Goal: Use online tool/utility: Utilize a website feature to perform a specific function

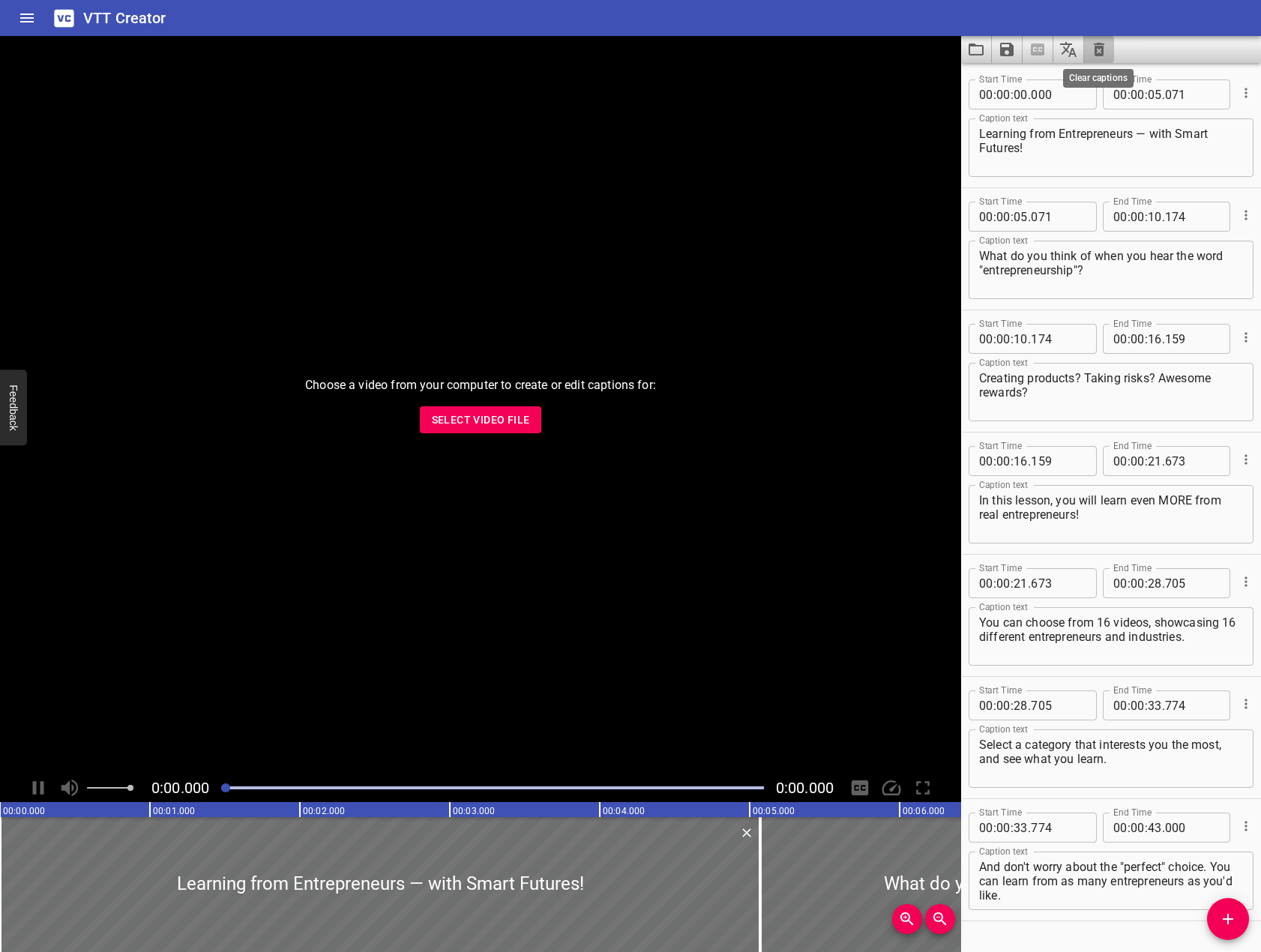
click at [1106, 53] on icon "Clear captions" at bounding box center [1099, 49] width 18 height 18
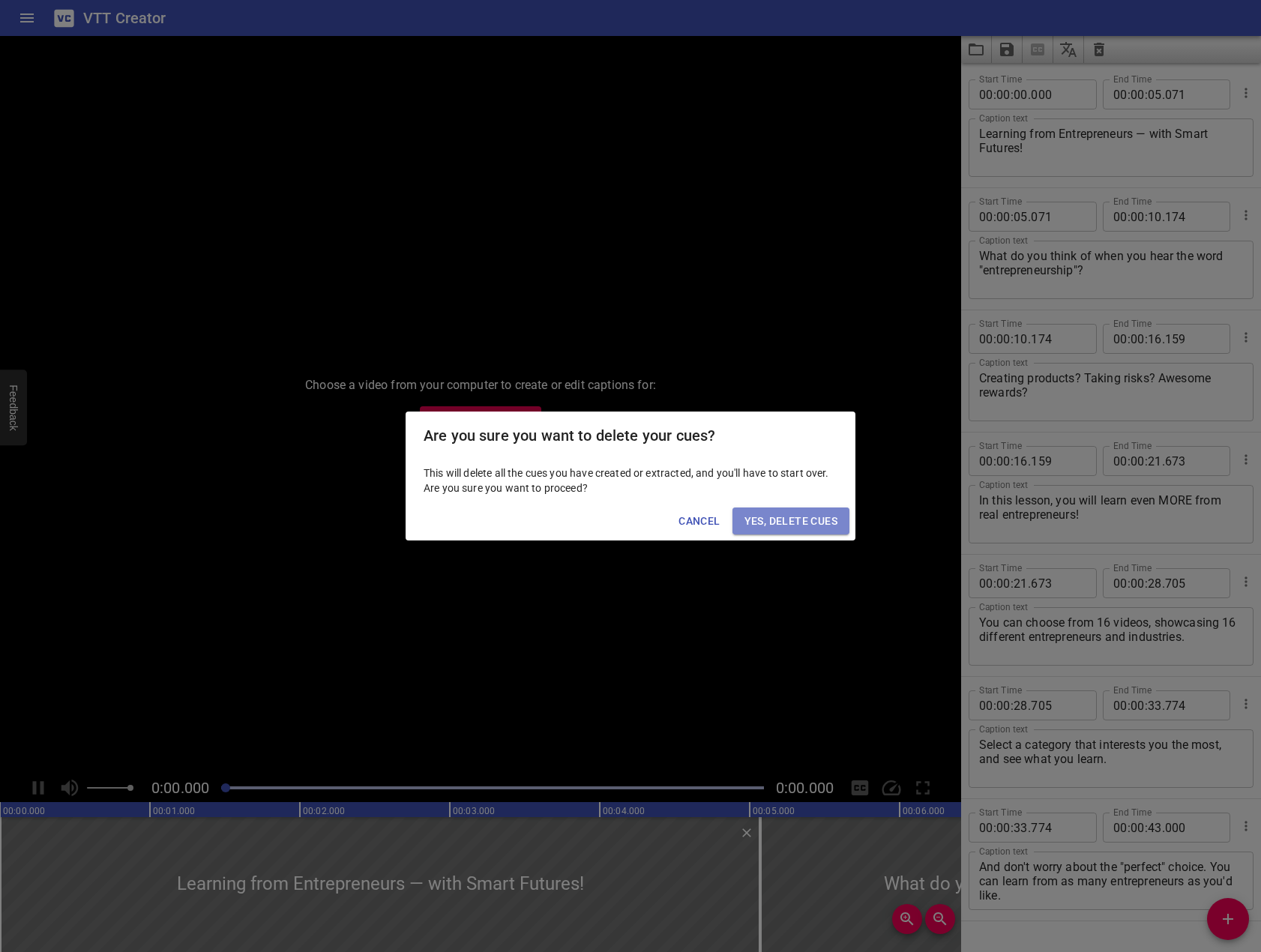
click at [786, 512] on span "Yes, Delete Cues" at bounding box center [791, 521] width 93 height 19
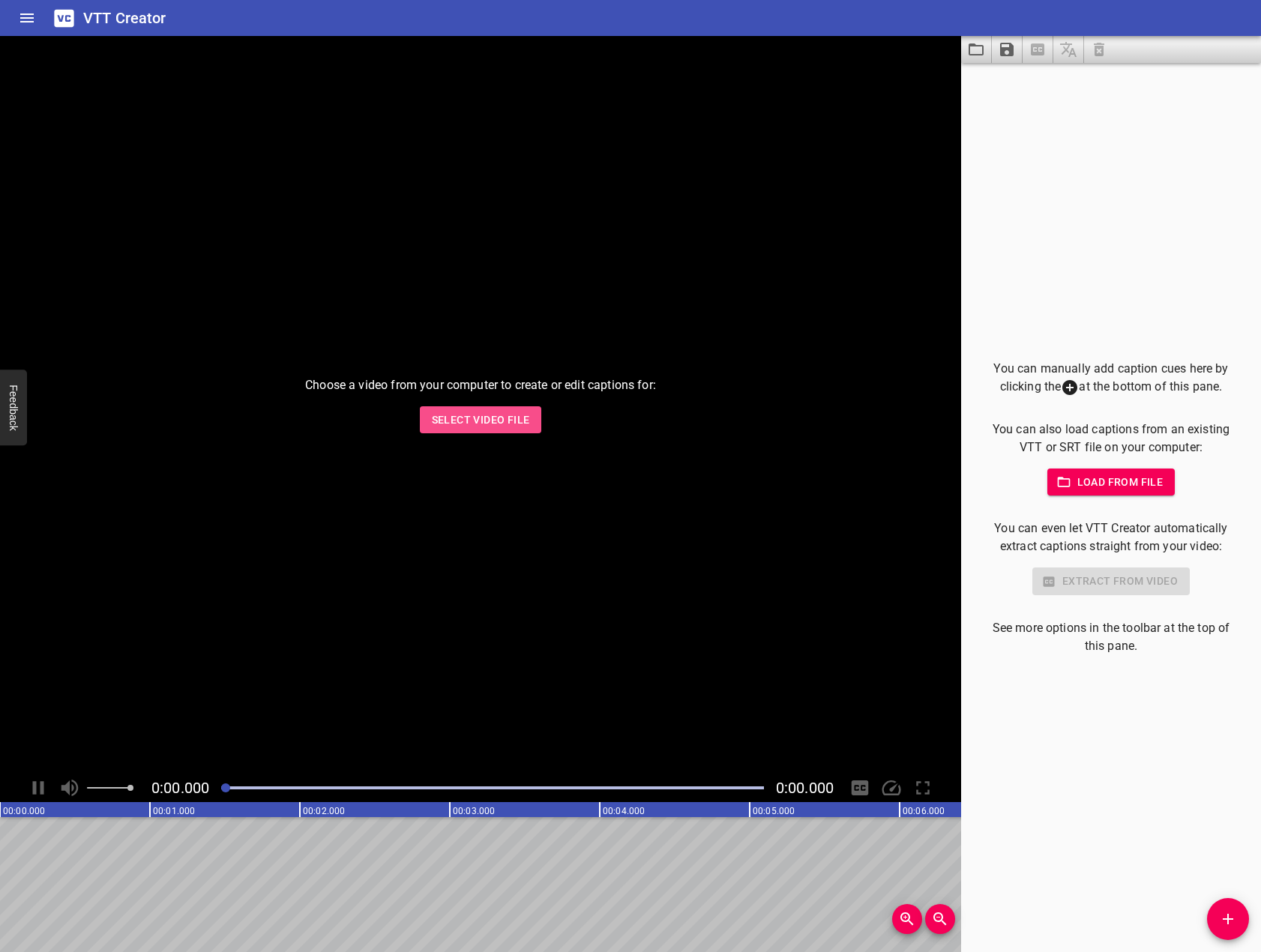
click at [525, 425] on span "Select Video File" at bounding box center [481, 420] width 98 height 19
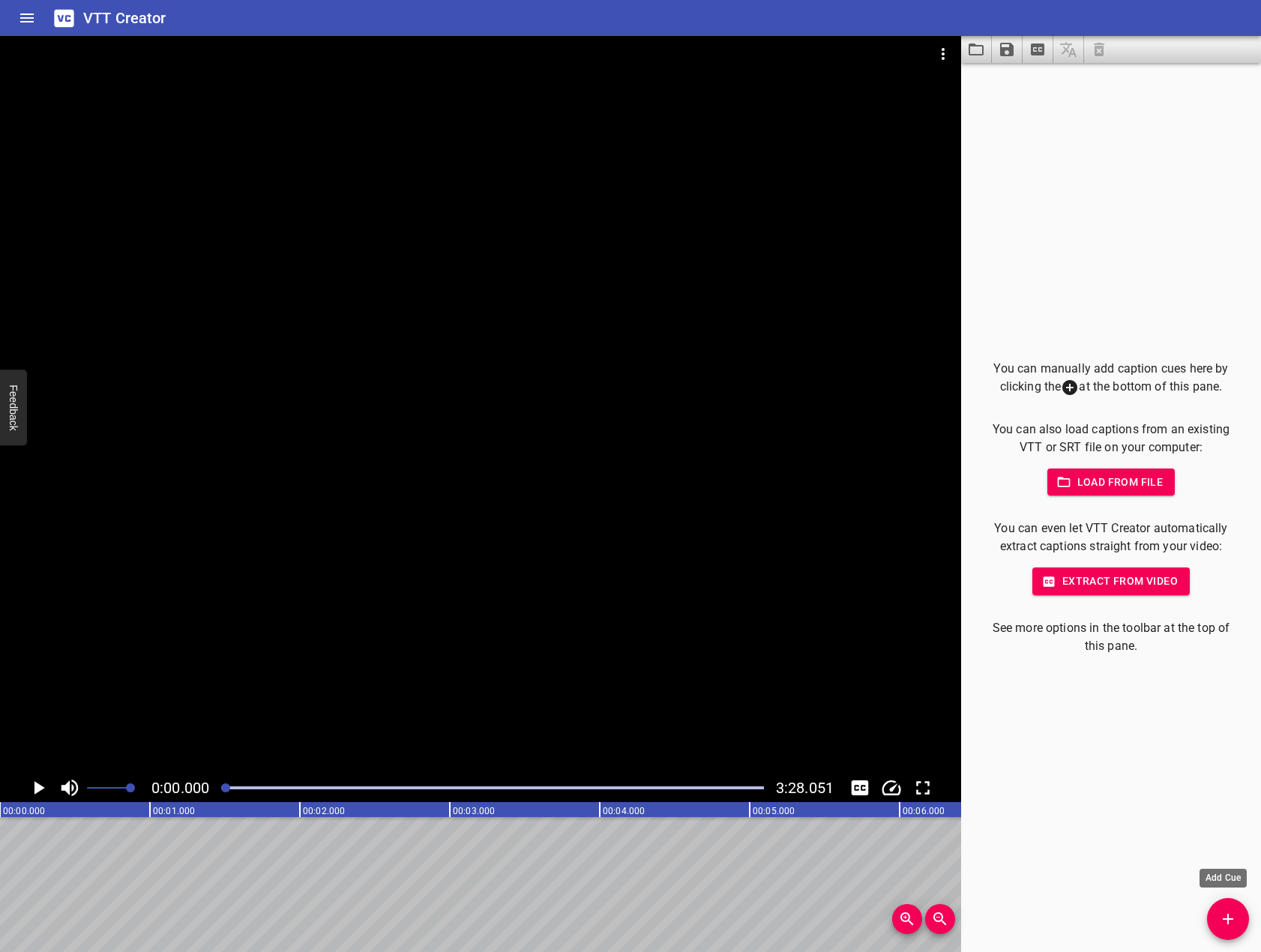
click at [1227, 906] on button "Add Cue" at bounding box center [1228, 919] width 42 height 42
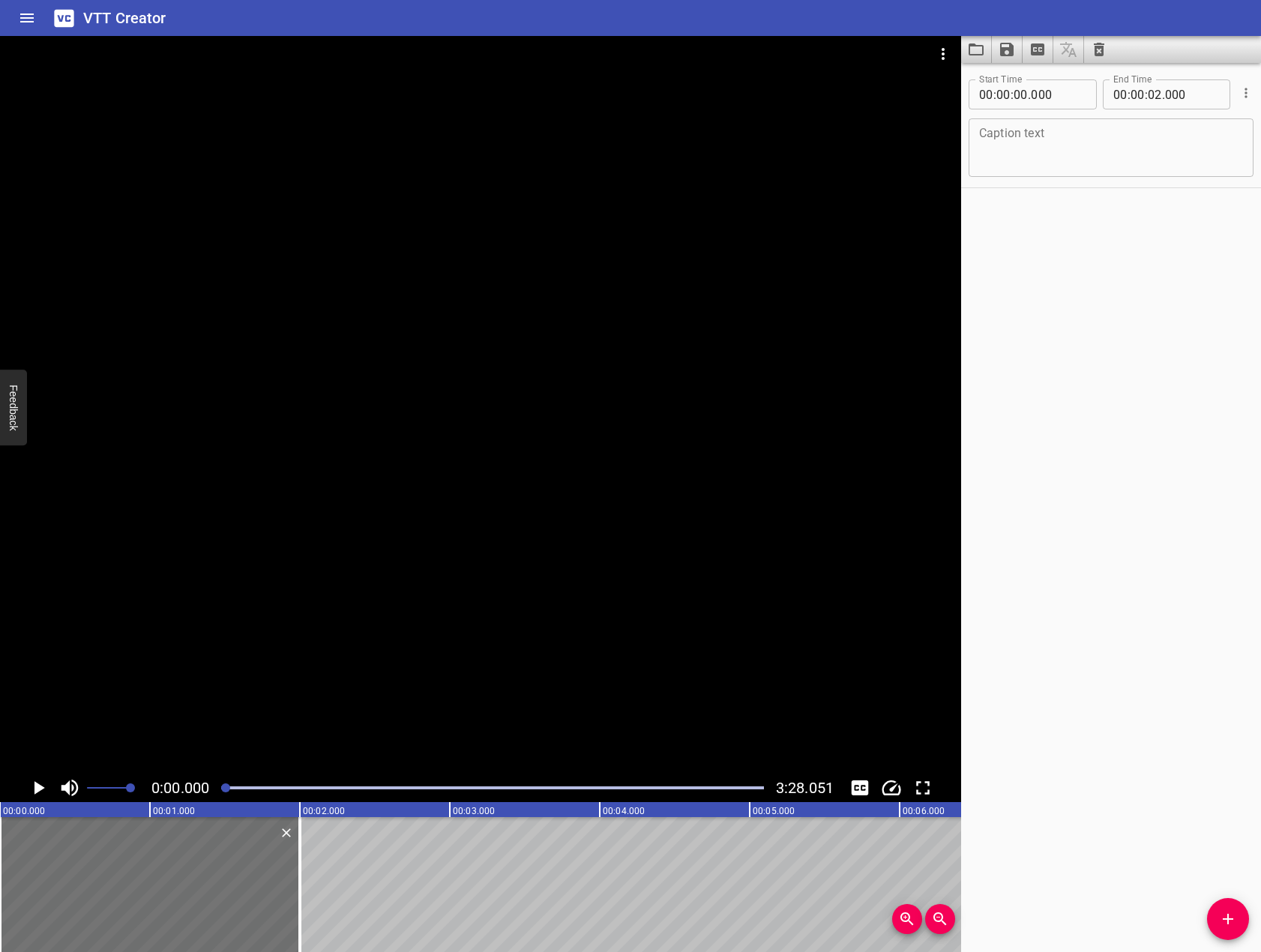
click at [42, 779] on icon "Play/Pause" at bounding box center [38, 788] width 23 height 23
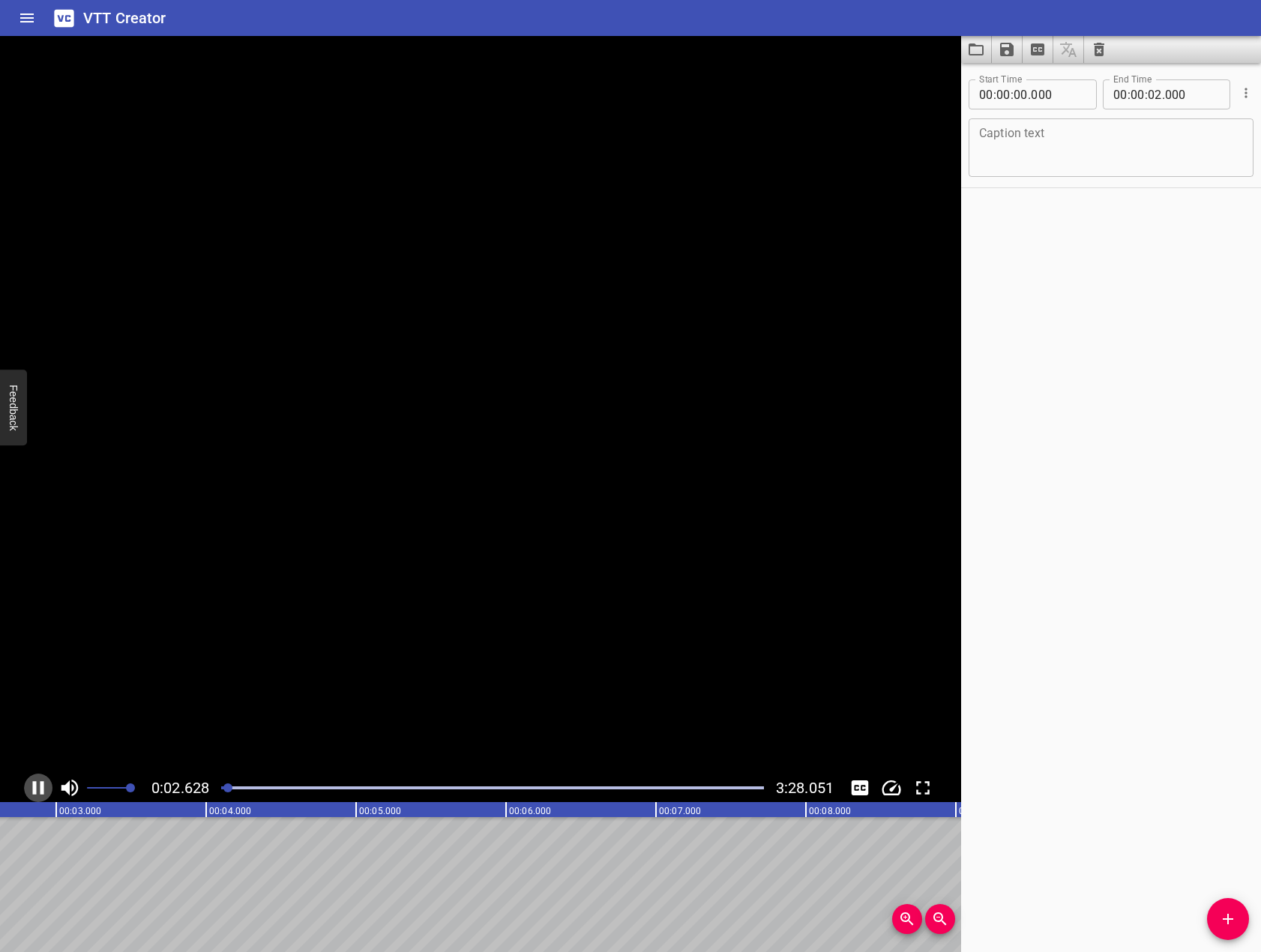
click at [42, 779] on icon "Play/Pause" at bounding box center [38, 788] width 23 height 23
click at [1126, 142] on textarea at bounding box center [1111, 147] width 264 height 43
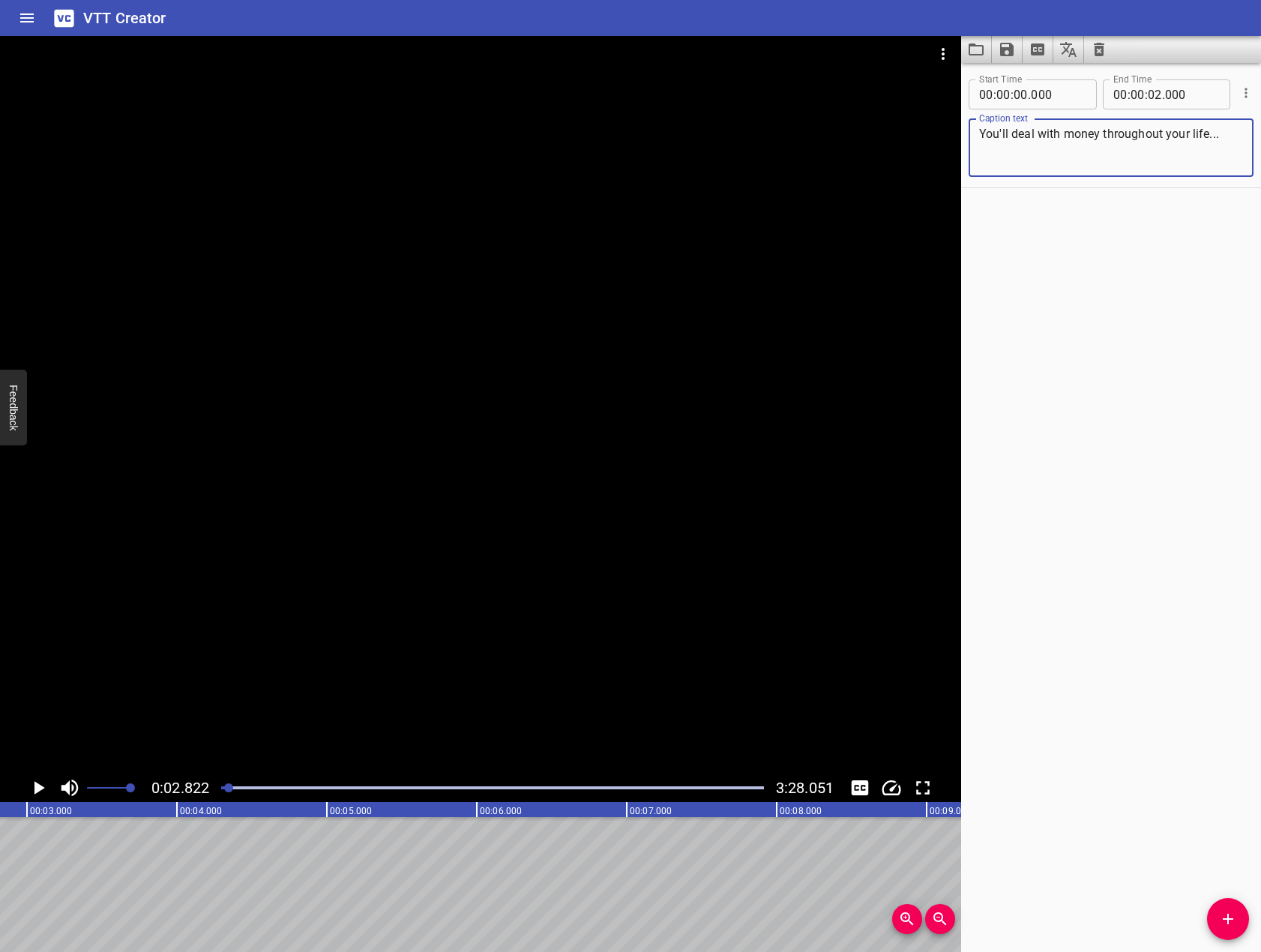
type textarea "You'll deal with money throughout your life..."
drag, startPoint x: 1243, startPoint y: 920, endPoint x: 955, endPoint y: 745, distance: 337.0
click at [1242, 920] on span "Add Cue" at bounding box center [1228, 919] width 42 height 18
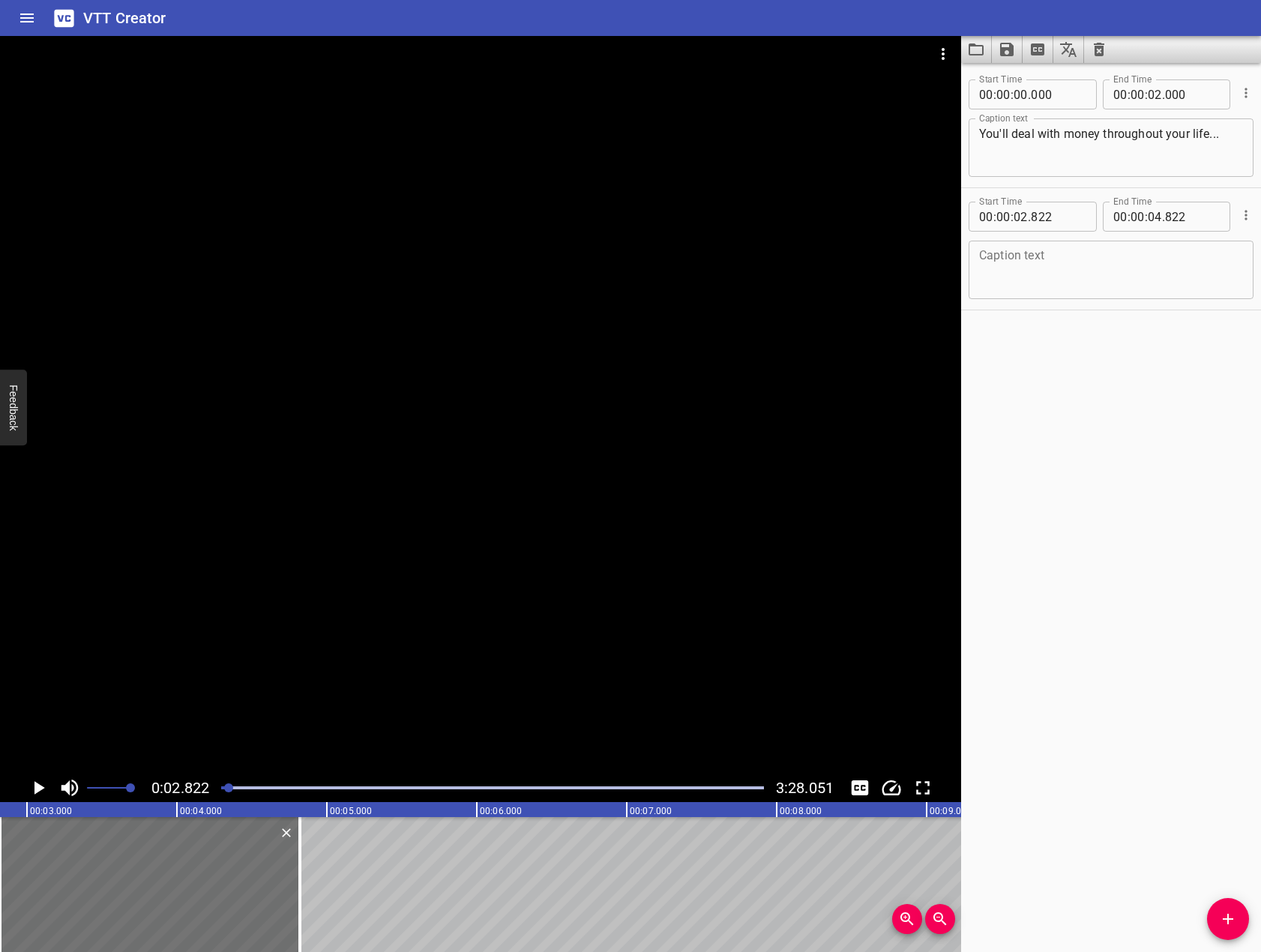
click at [605, 551] on div at bounding box center [481, 404] width 961 height 737
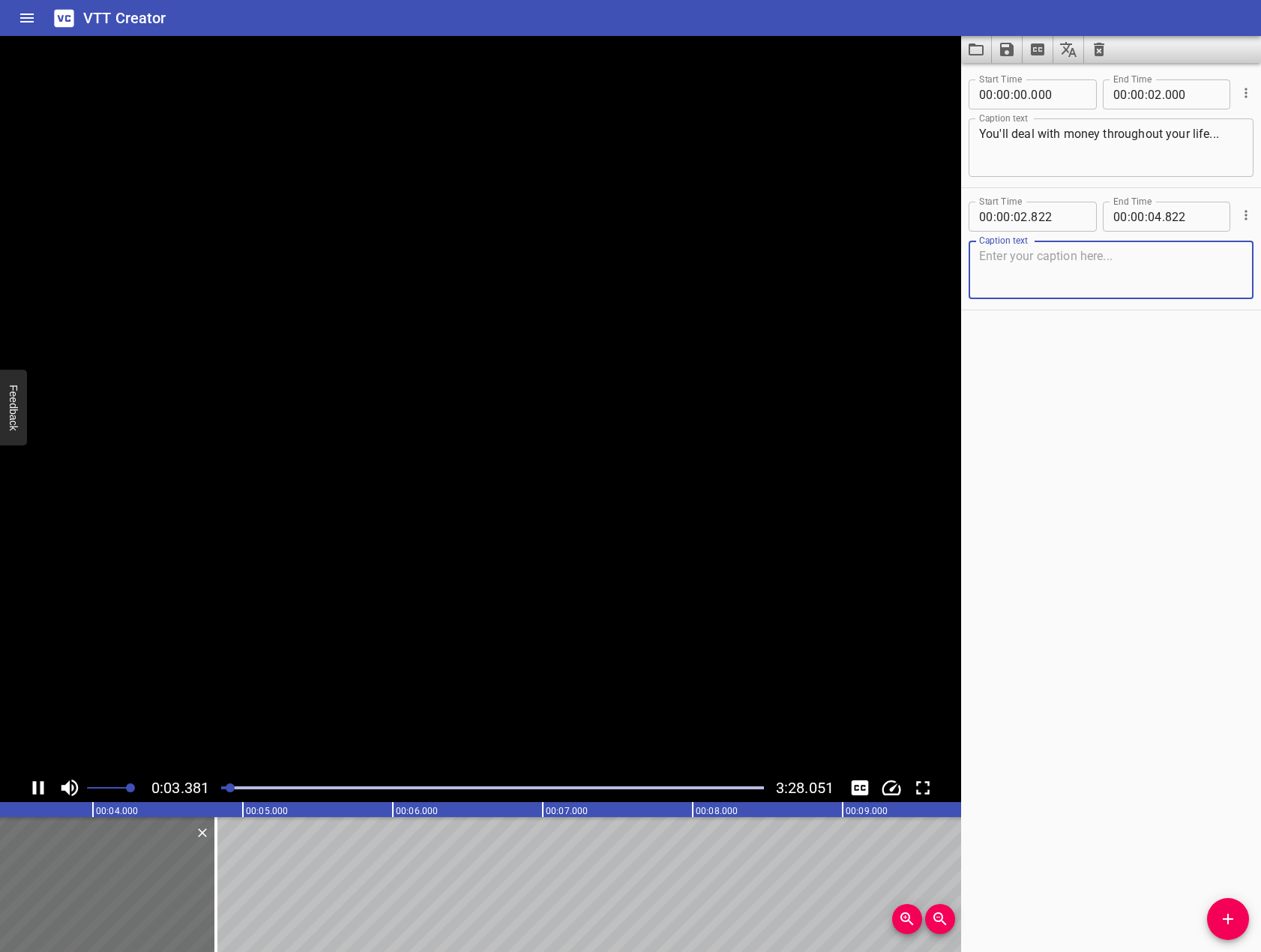
click at [1112, 291] on textarea at bounding box center [1111, 270] width 264 height 43
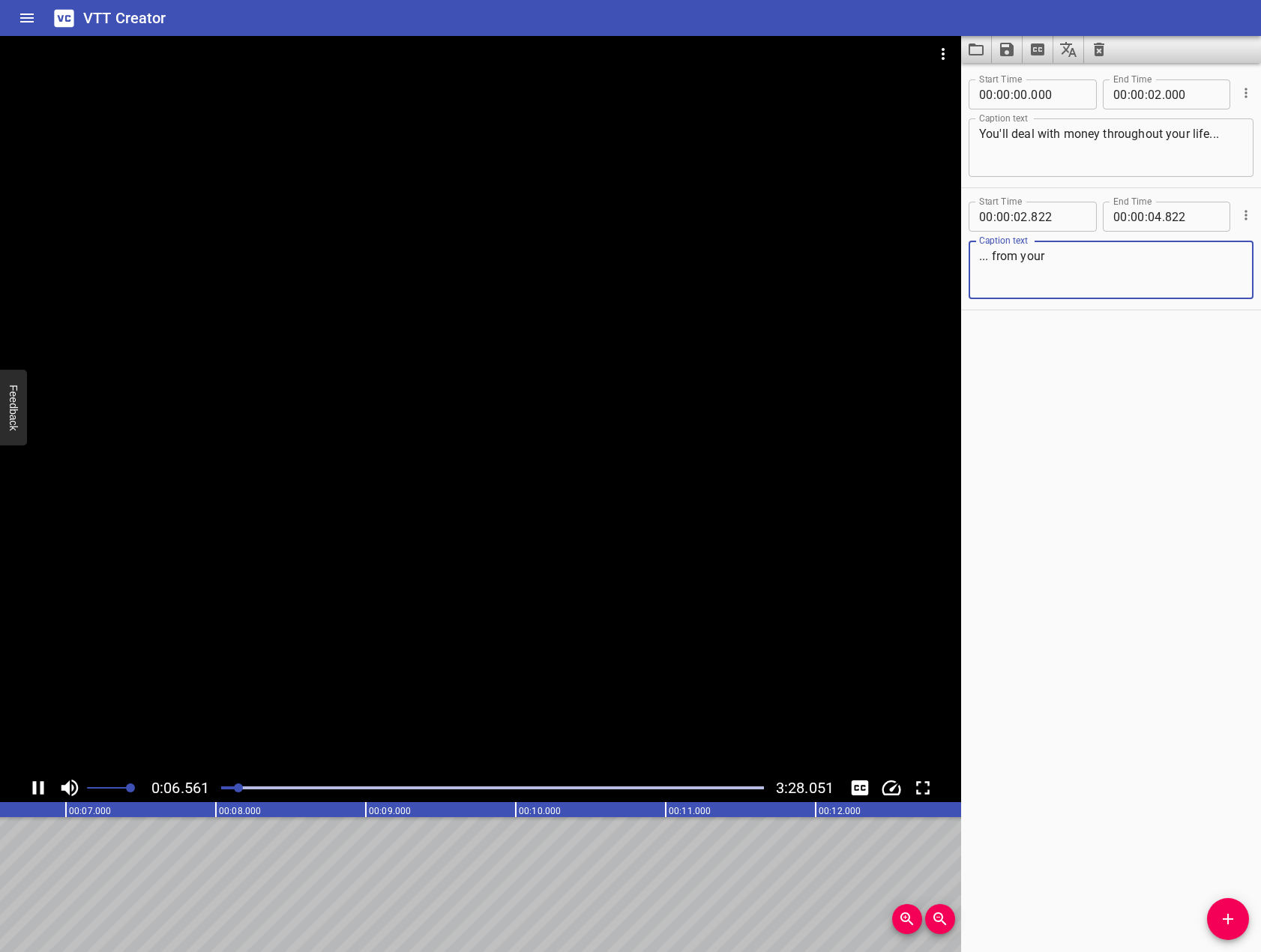
click at [316, 437] on div at bounding box center [481, 404] width 961 height 737
click at [1173, 279] on textarea "... from your" at bounding box center [1111, 270] width 264 height 43
type textarea "... from your first paycheck, to your first home, to your retirement."
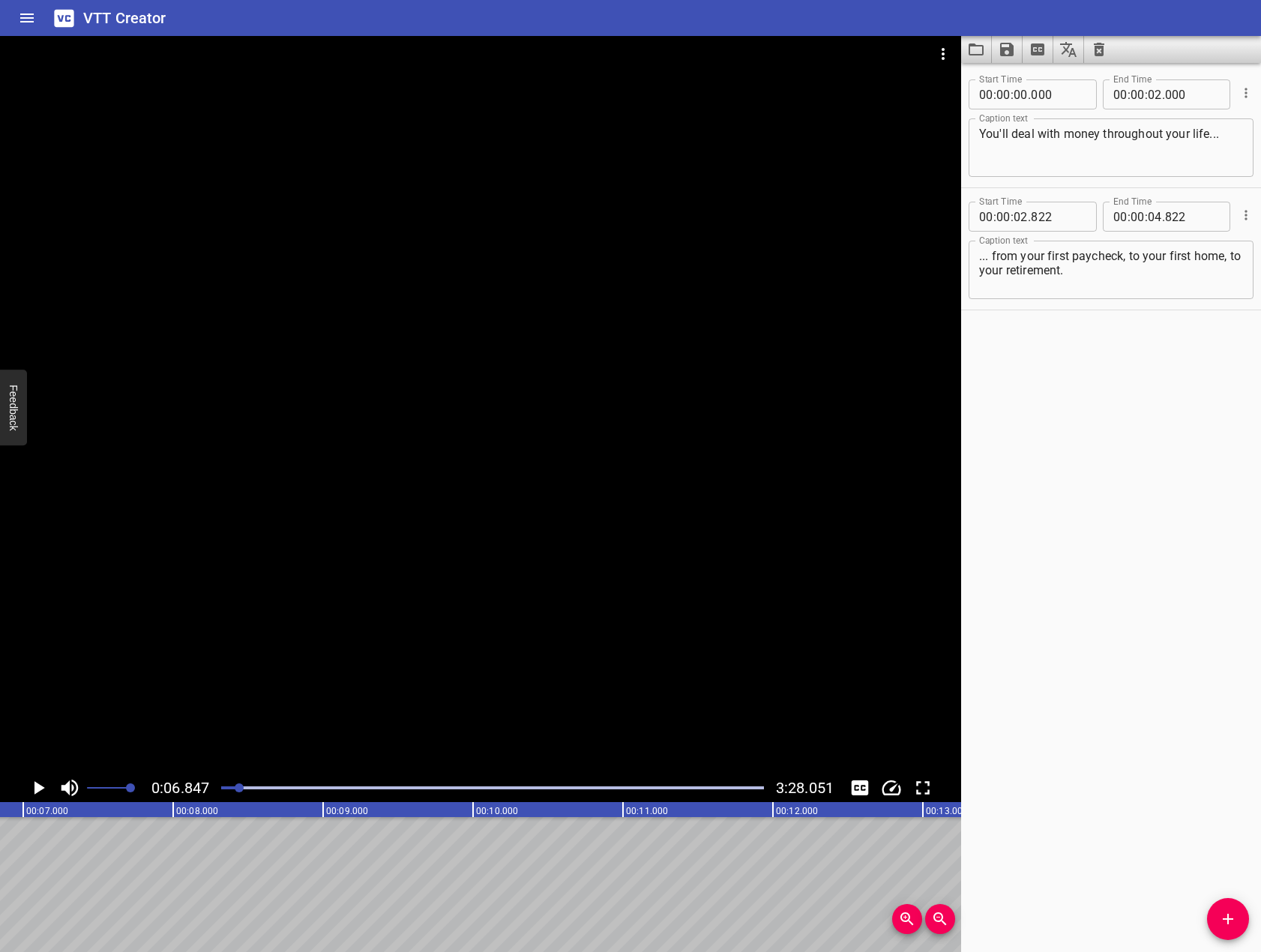
click at [1135, 306] on div "Start Time 00 : 00 : 02 . 822 Start Time End Time 00 : 00 : 04 . 822 End Time C…" at bounding box center [1111, 249] width 300 height 122
click at [658, 404] on div at bounding box center [481, 404] width 961 height 737
drag, startPoint x: 1234, startPoint y: 916, endPoint x: 702, endPoint y: 536, distance: 653.8
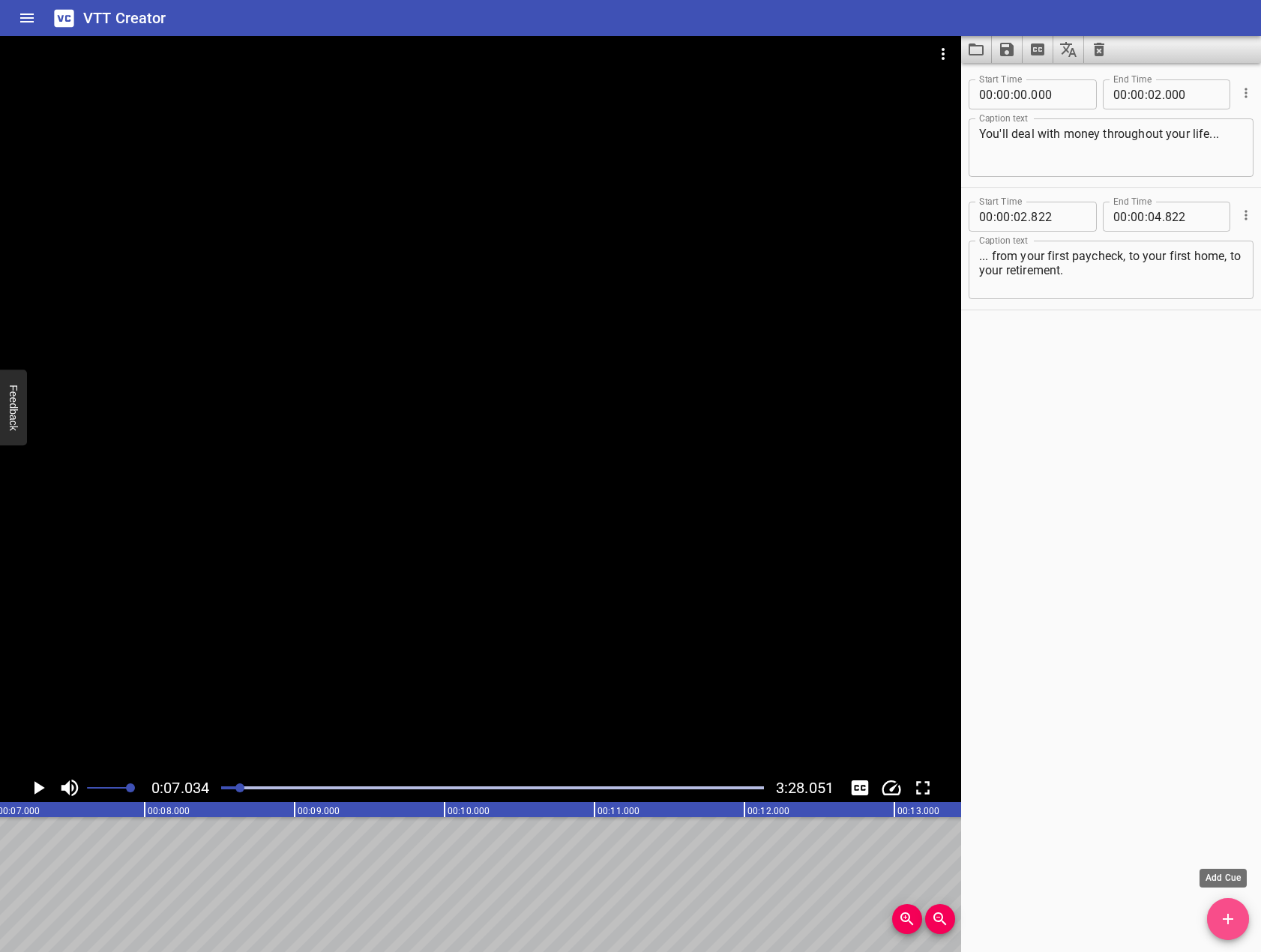
click at [1233, 916] on icon "Add Cue" at bounding box center [1228, 919] width 18 height 18
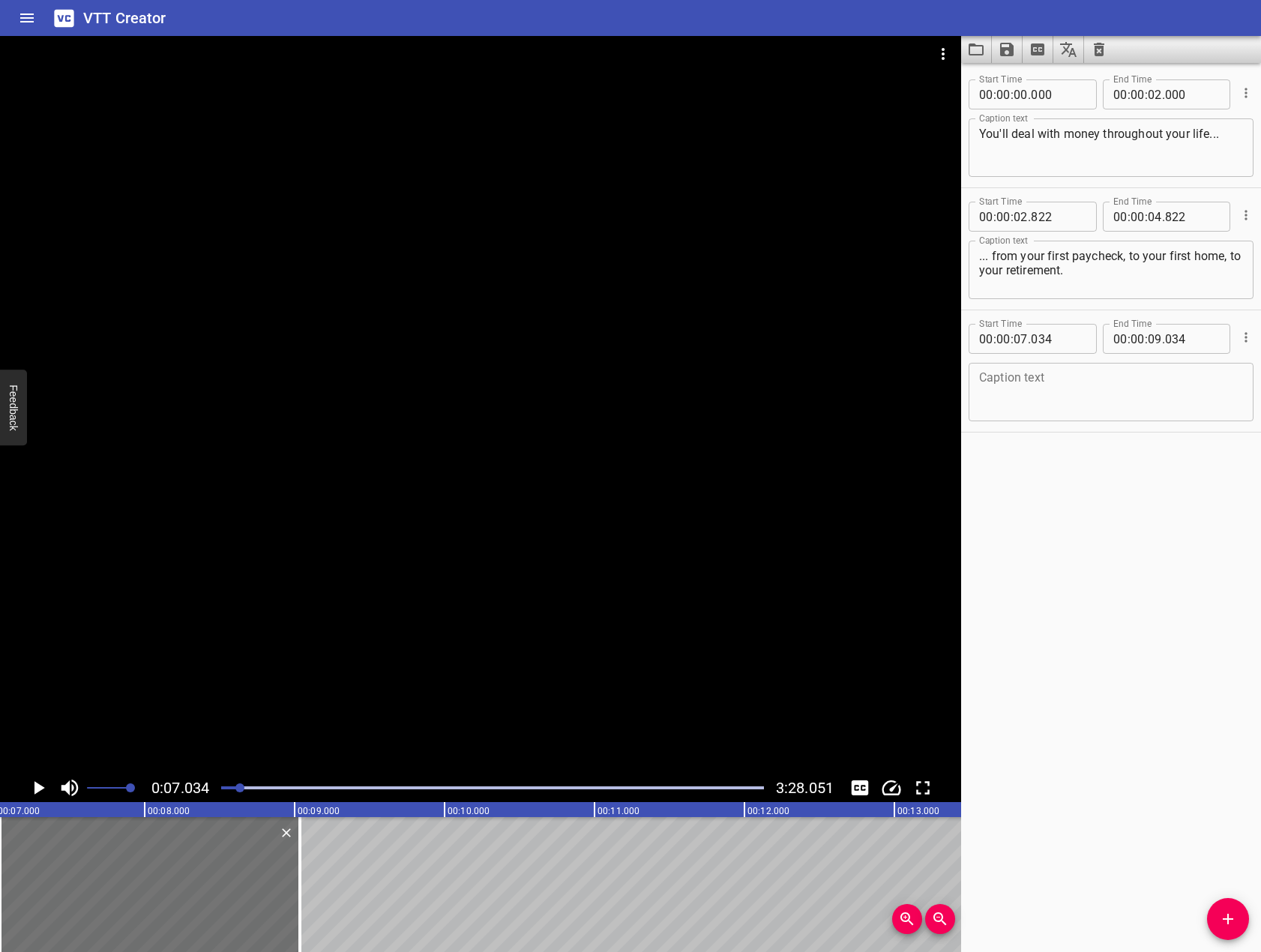
click at [608, 457] on div at bounding box center [481, 404] width 961 height 737
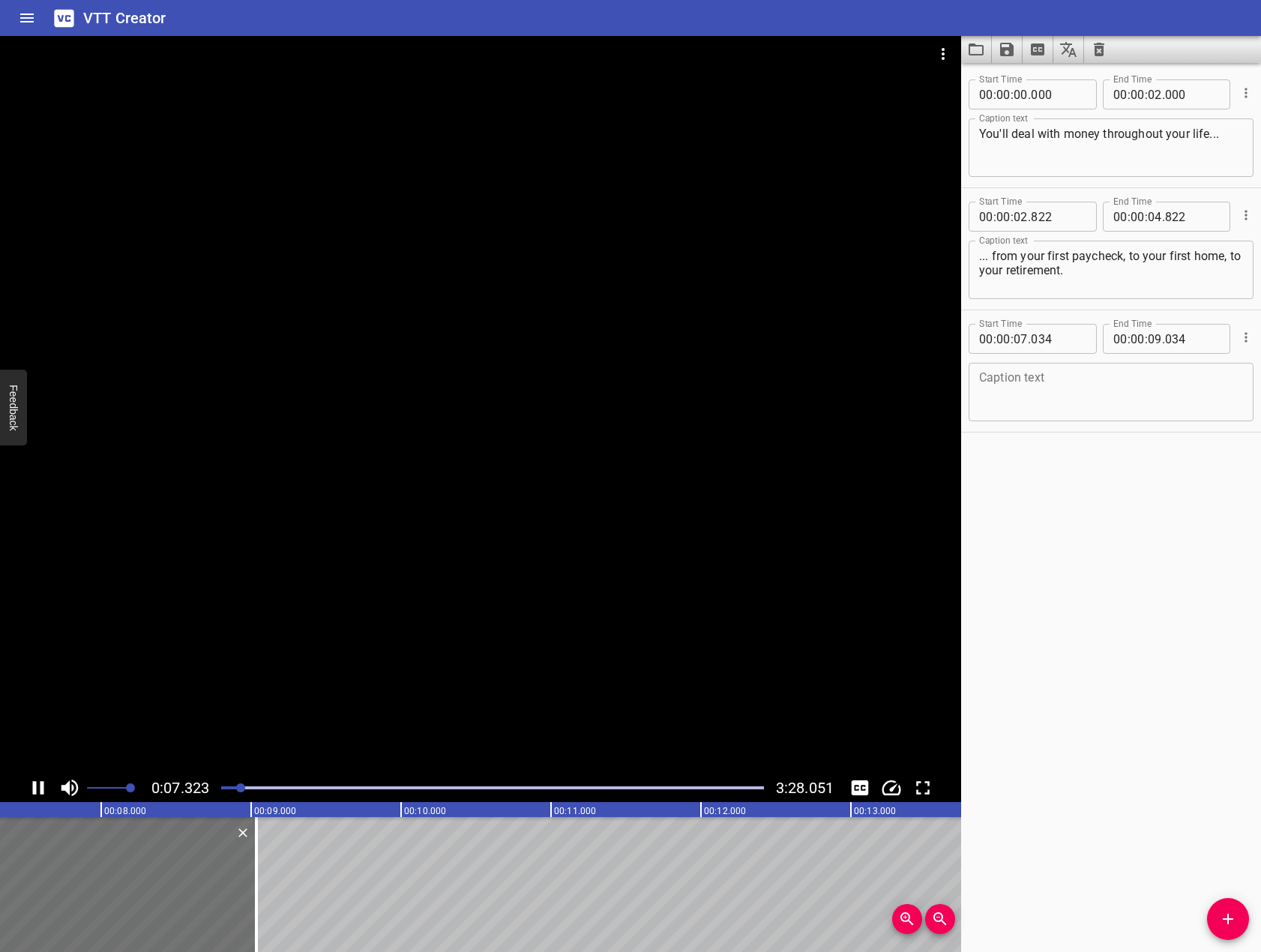
drag, startPoint x: 1032, startPoint y: 407, endPoint x: 1028, endPoint y: 393, distance: 14.6
click at [1032, 405] on textarea at bounding box center [1111, 392] width 264 height 43
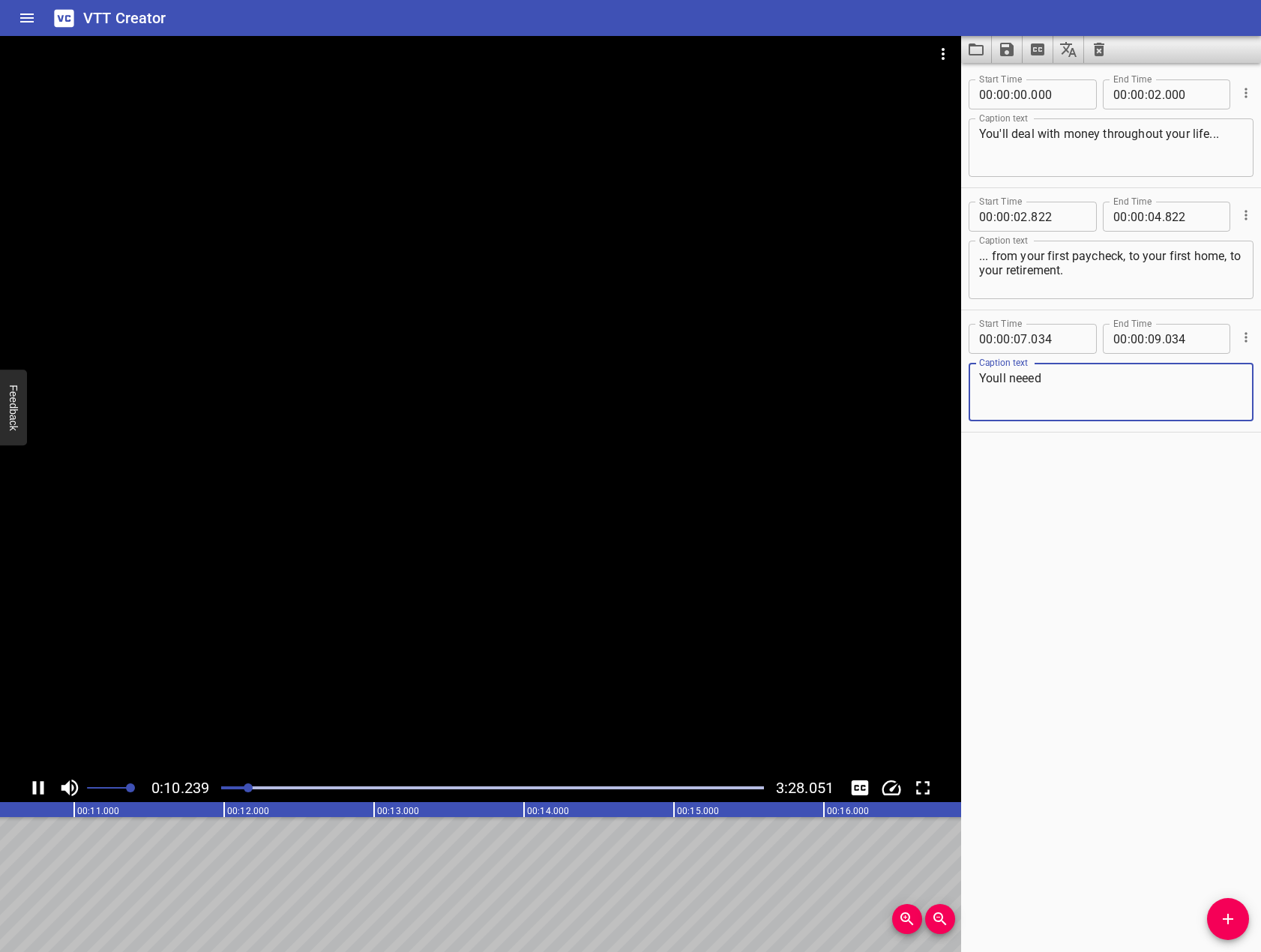
click at [502, 465] on div at bounding box center [481, 404] width 961 height 737
drag, startPoint x: 965, startPoint y: 391, endPoint x: 458, endPoint y: 379, distance: 507.1
click at [522, 406] on main "0:10.626 3:28.051 00:00.000 00:01.000 00:02.000 00:03.000 00:04.000 00:05.000 0…" at bounding box center [630, 493] width 1261 height 916
type textarea "You'll need to keep records of your finances and balance your budget."
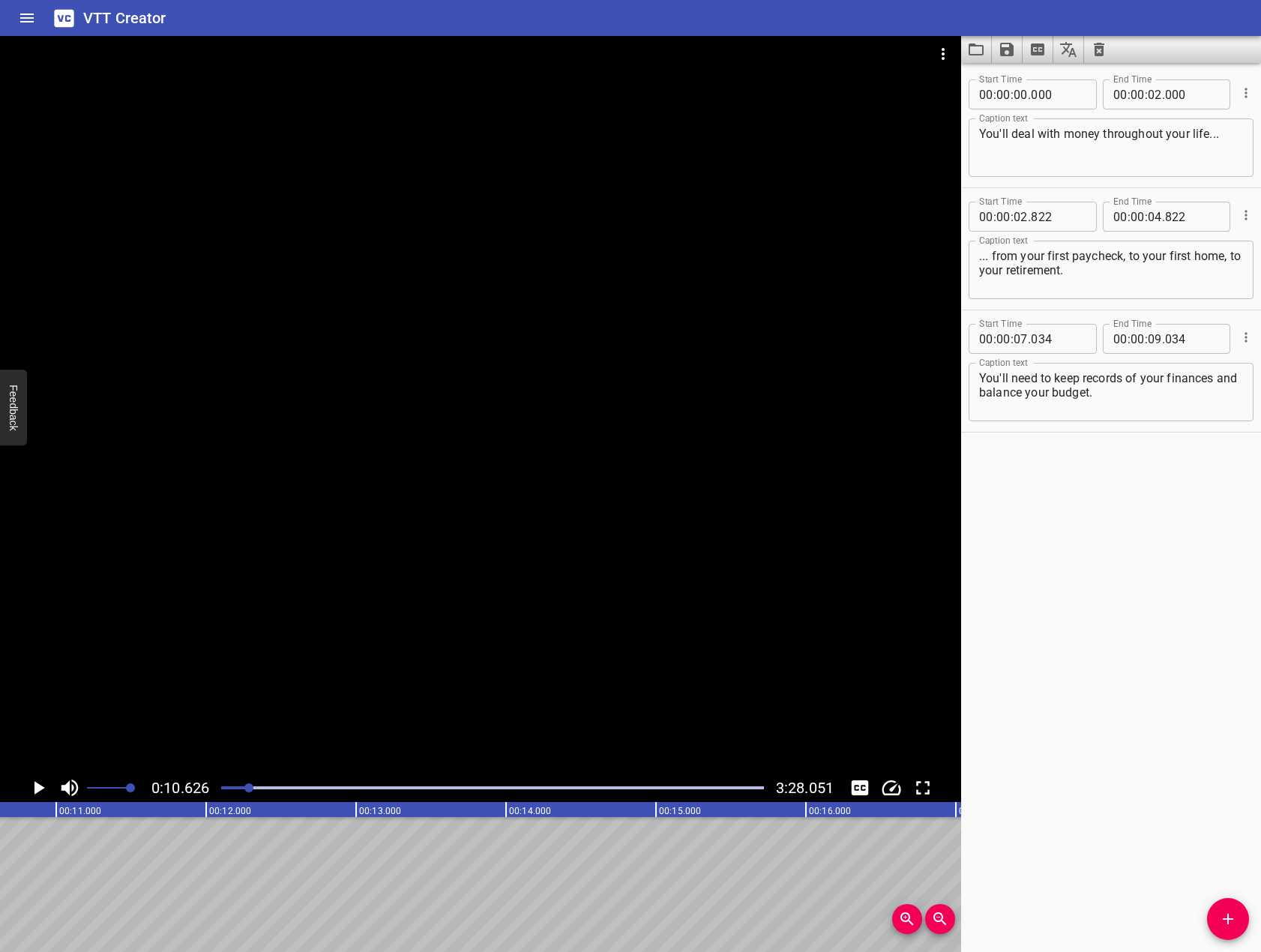
click at [511, 604] on div at bounding box center [481, 404] width 961 height 737
click at [514, 604] on div at bounding box center [481, 404] width 961 height 737
click at [1224, 930] on button "Add Cue" at bounding box center [1228, 919] width 42 height 42
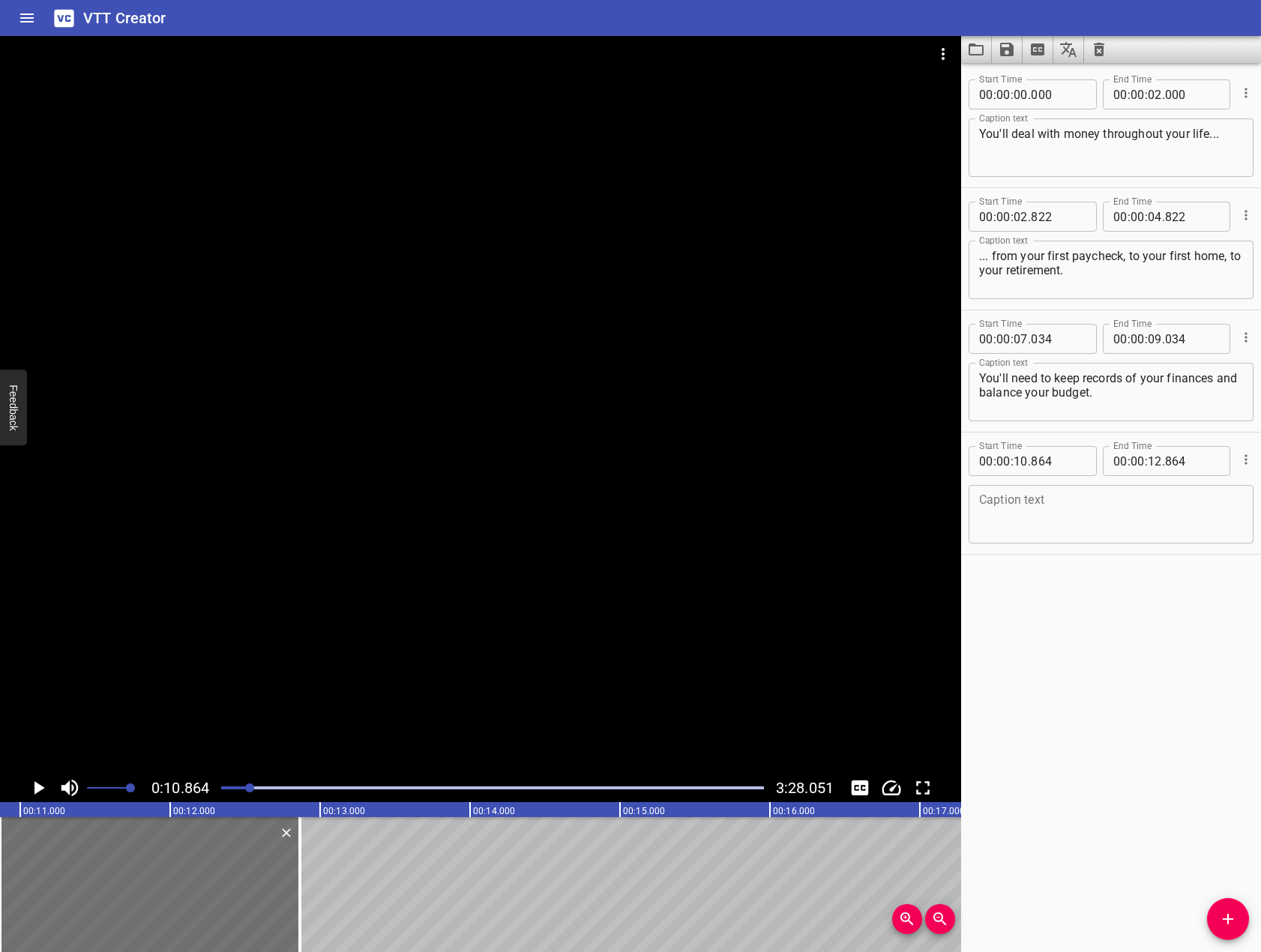
click at [622, 533] on div at bounding box center [481, 404] width 961 height 737
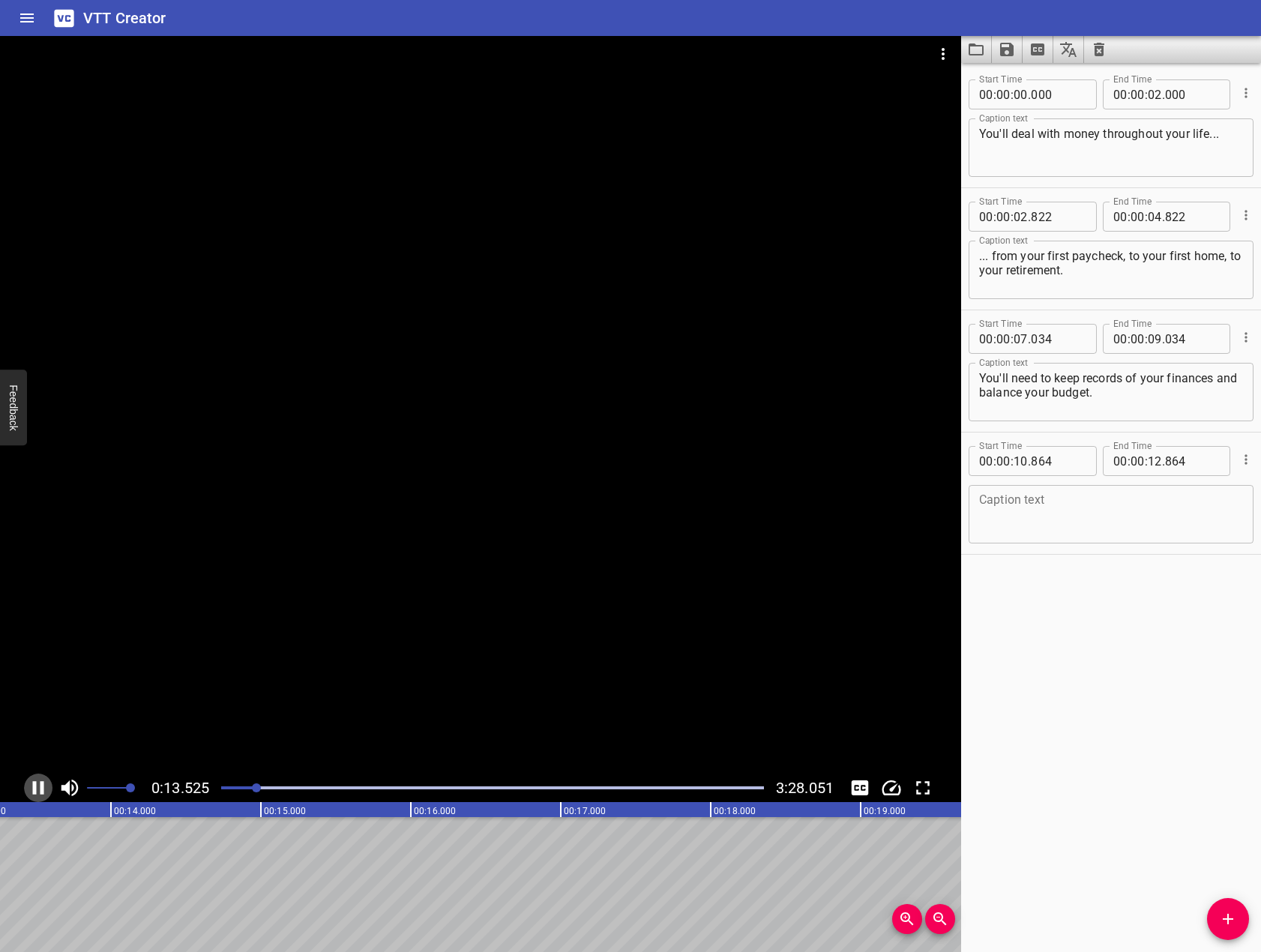
click at [42, 791] on icon "Play/Pause" at bounding box center [39, 788] width 11 height 14
click at [1079, 507] on textarea at bounding box center [1111, 514] width 264 height 43
click at [379, 425] on div at bounding box center [481, 404] width 961 height 737
click at [42, 793] on icon "Play/Pause" at bounding box center [38, 788] width 23 height 23
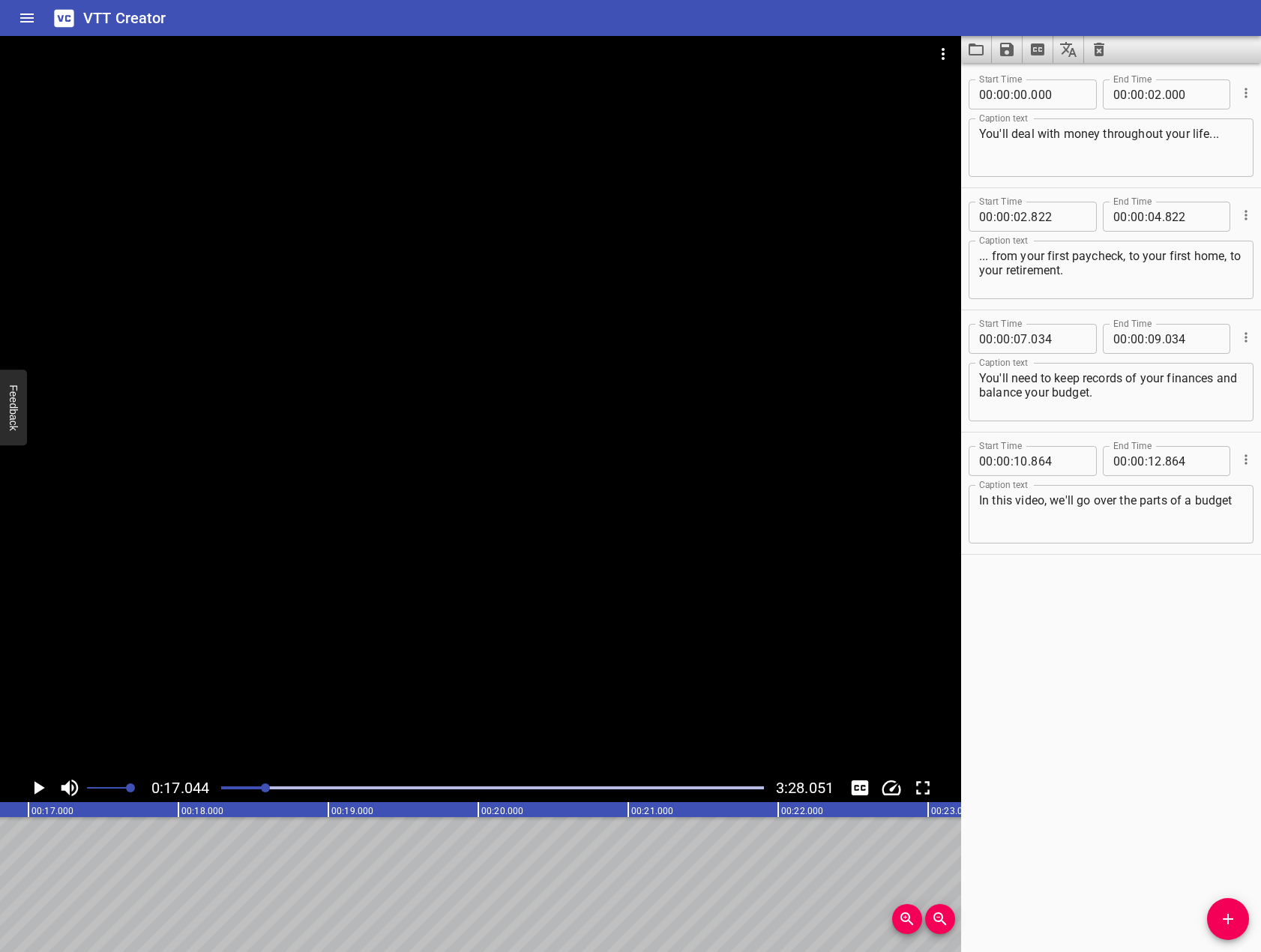
scroll to position [0, 2556]
click at [44, 781] on icon "Play/Pause" at bounding box center [38, 788] width 23 height 23
click at [42, 780] on icon "Play/Pause" at bounding box center [38, 788] width 23 height 23
click at [1108, 536] on div "In this video, we'll go over the parts of a budget Caption text" at bounding box center [1111, 514] width 285 height 58
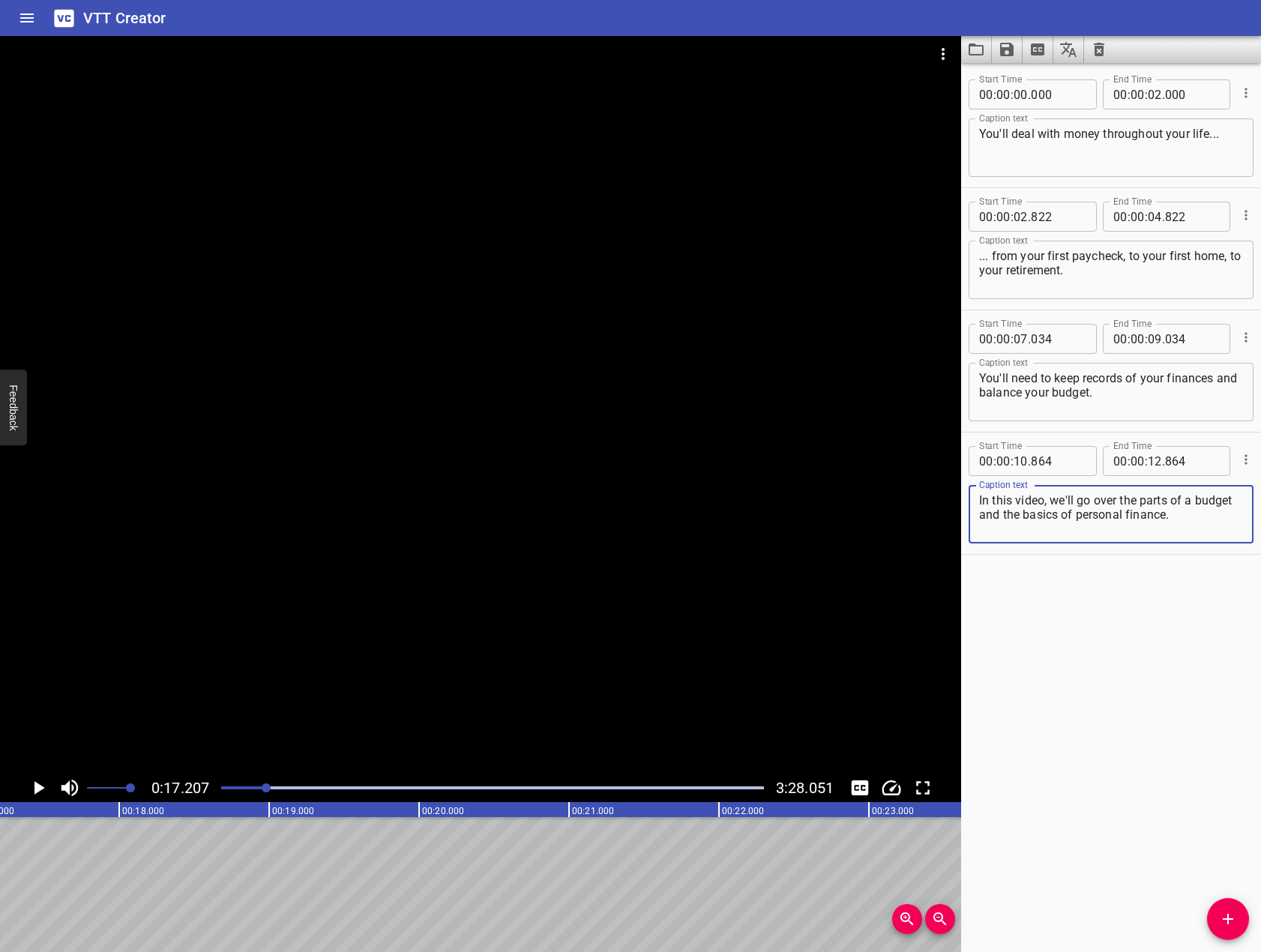
type textarea "In this video, we'll go over the parts of a budget and the basics of personal f…"
click at [1222, 913] on icon "Add Cue" at bounding box center [1228, 919] width 18 height 18
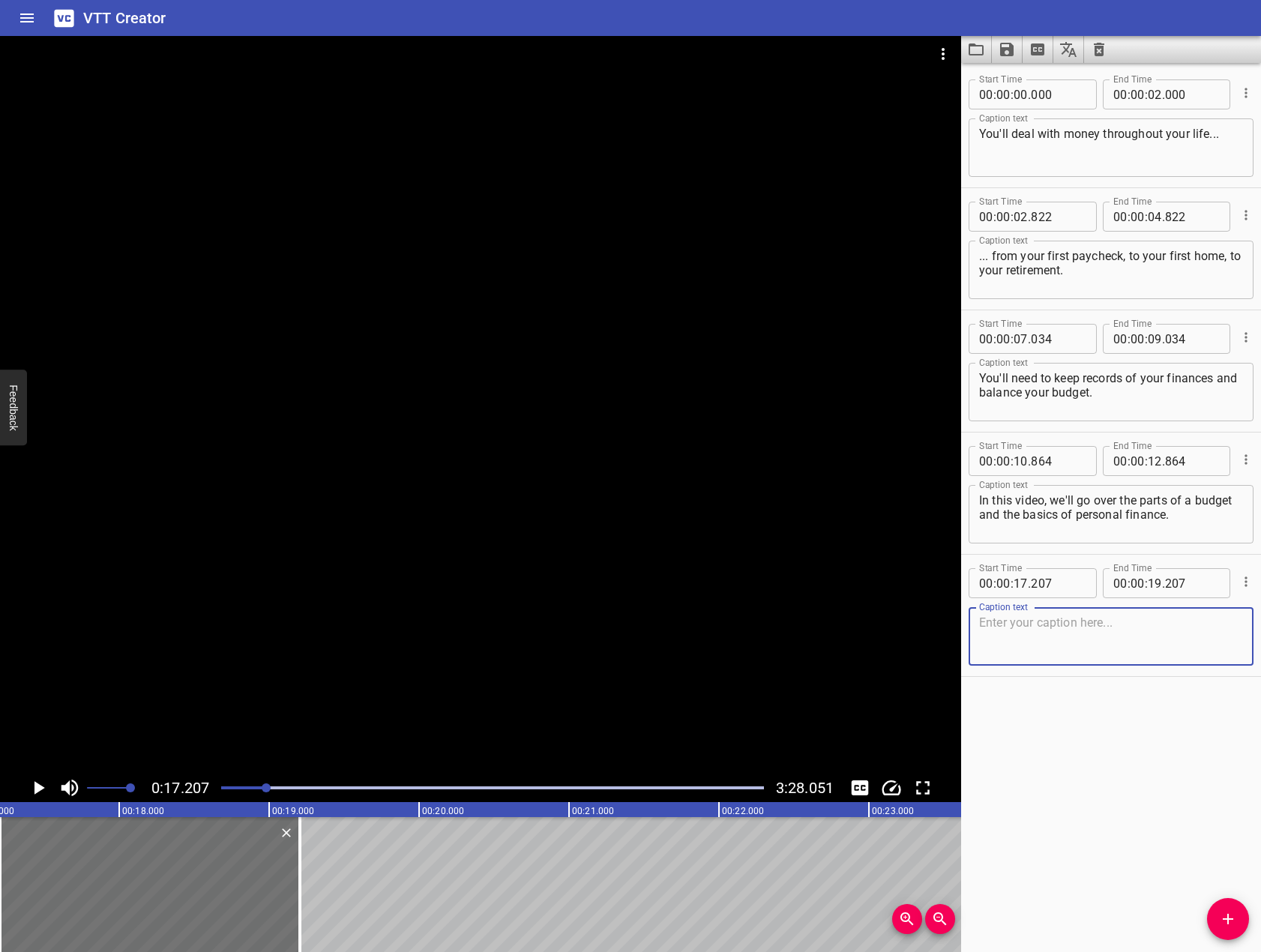
click at [405, 658] on div at bounding box center [481, 404] width 961 height 737
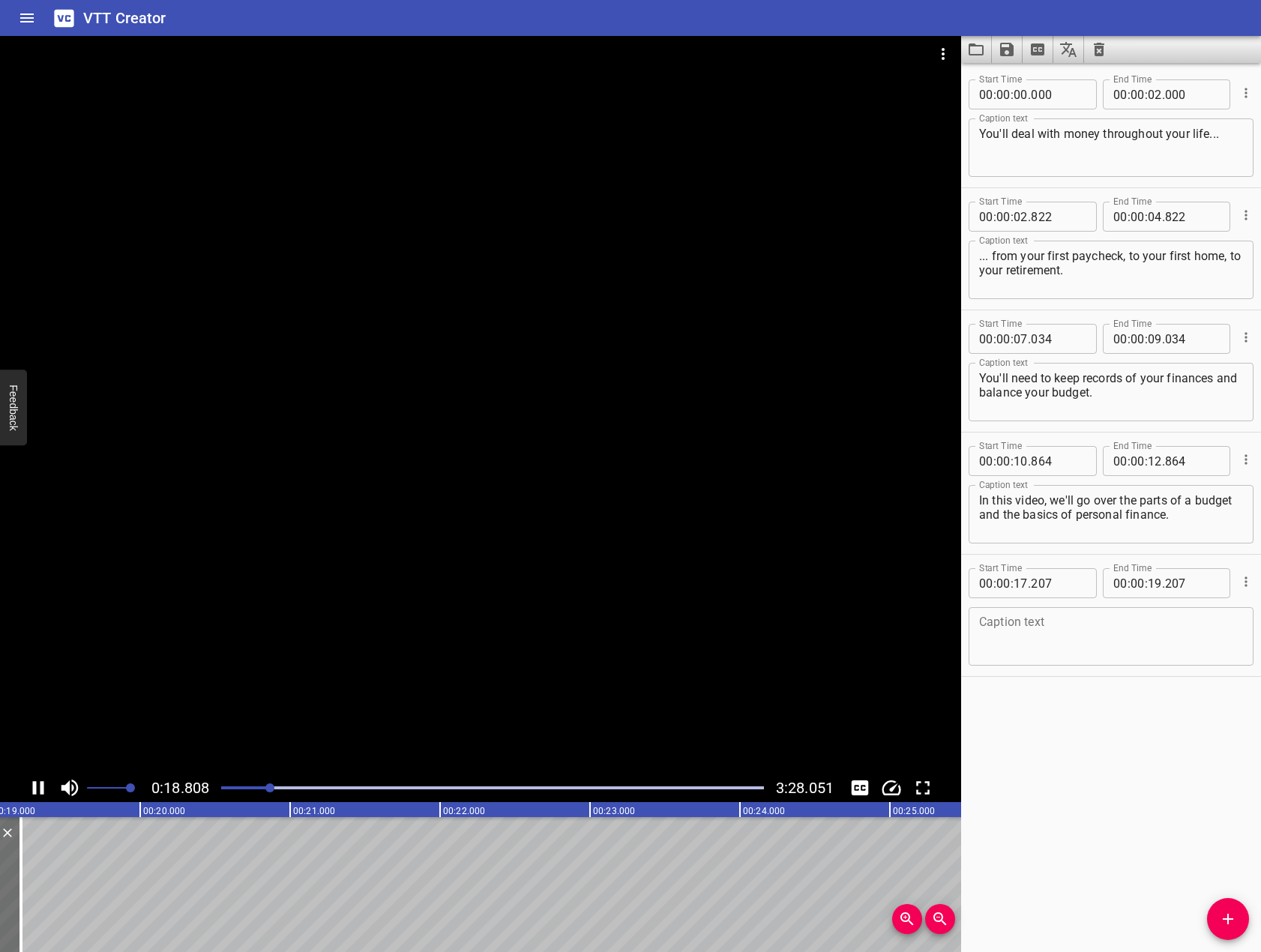
click at [38, 792] on icon "Play/Pause" at bounding box center [38, 788] width 23 height 23
click at [1035, 655] on textarea at bounding box center [1111, 636] width 264 height 43
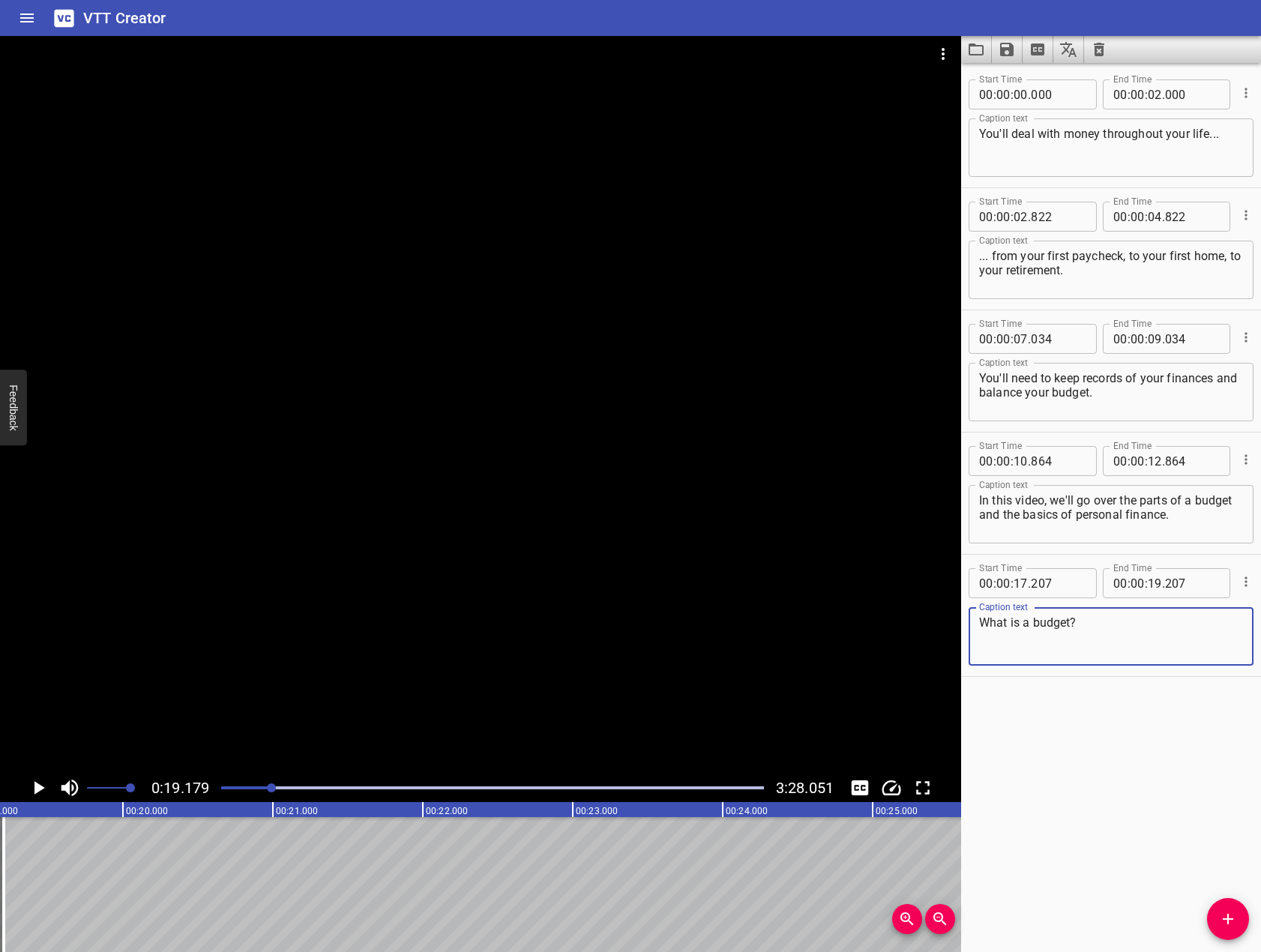
type textarea "What is a budget?"
click at [1233, 916] on icon "Add Cue" at bounding box center [1228, 919] width 18 height 18
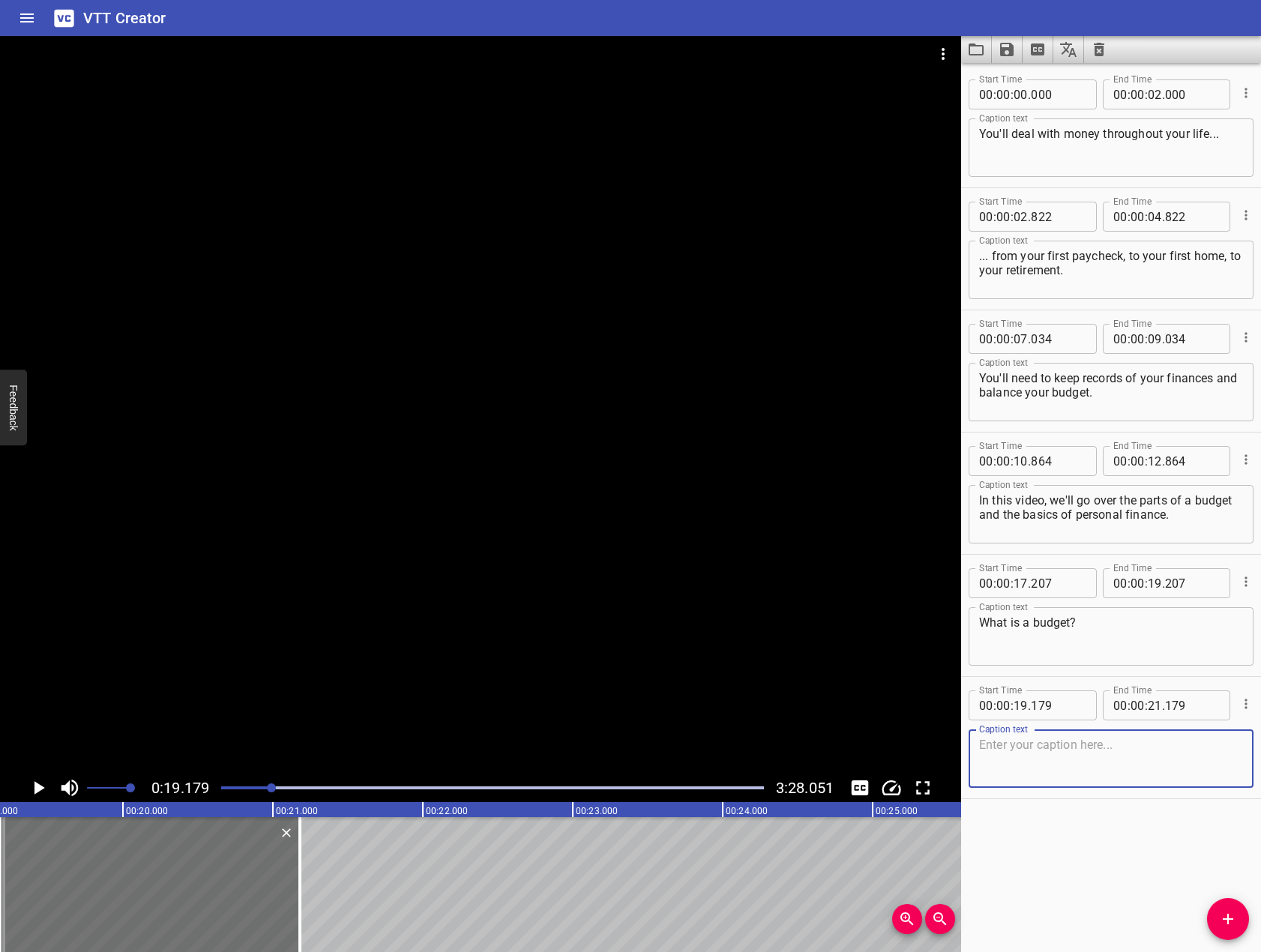
click at [574, 553] on div at bounding box center [481, 404] width 961 height 737
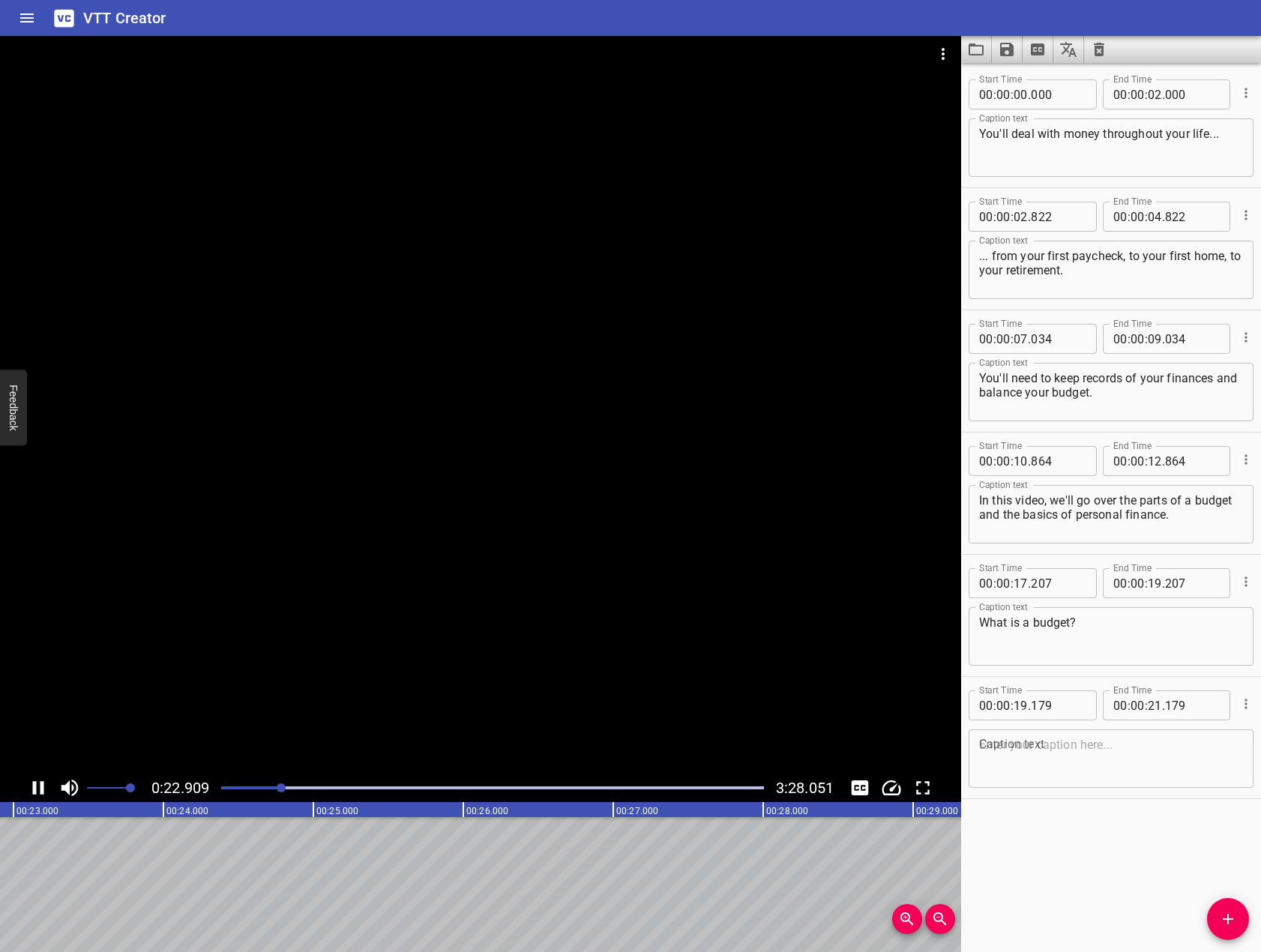
click at [515, 553] on div at bounding box center [481, 404] width 961 height 737
click at [1079, 749] on textarea at bounding box center [1111, 758] width 264 height 43
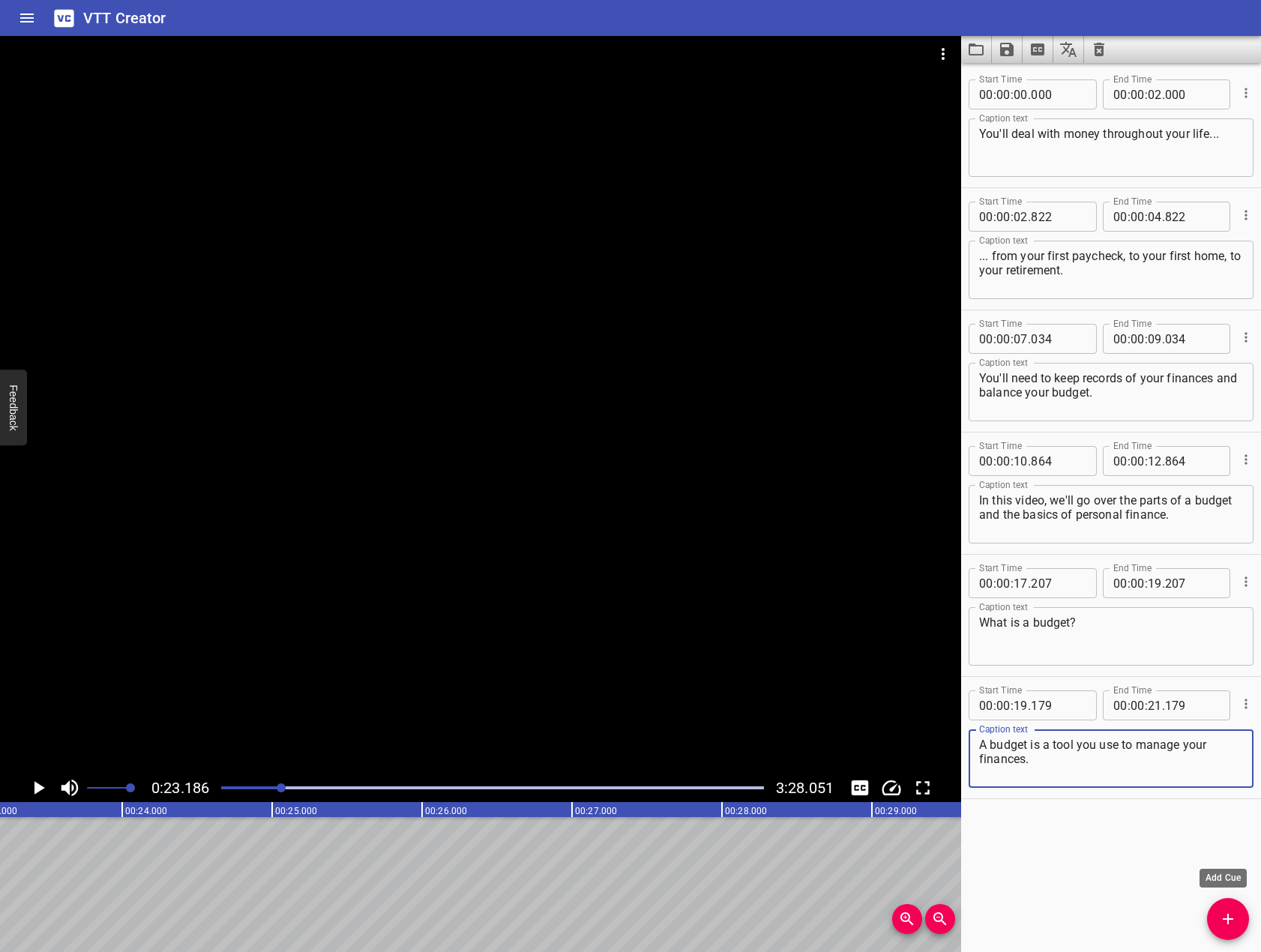
type textarea "A budget is a tool you use to manage your finances."
click at [1242, 927] on span "Add Cue" at bounding box center [1228, 919] width 42 height 18
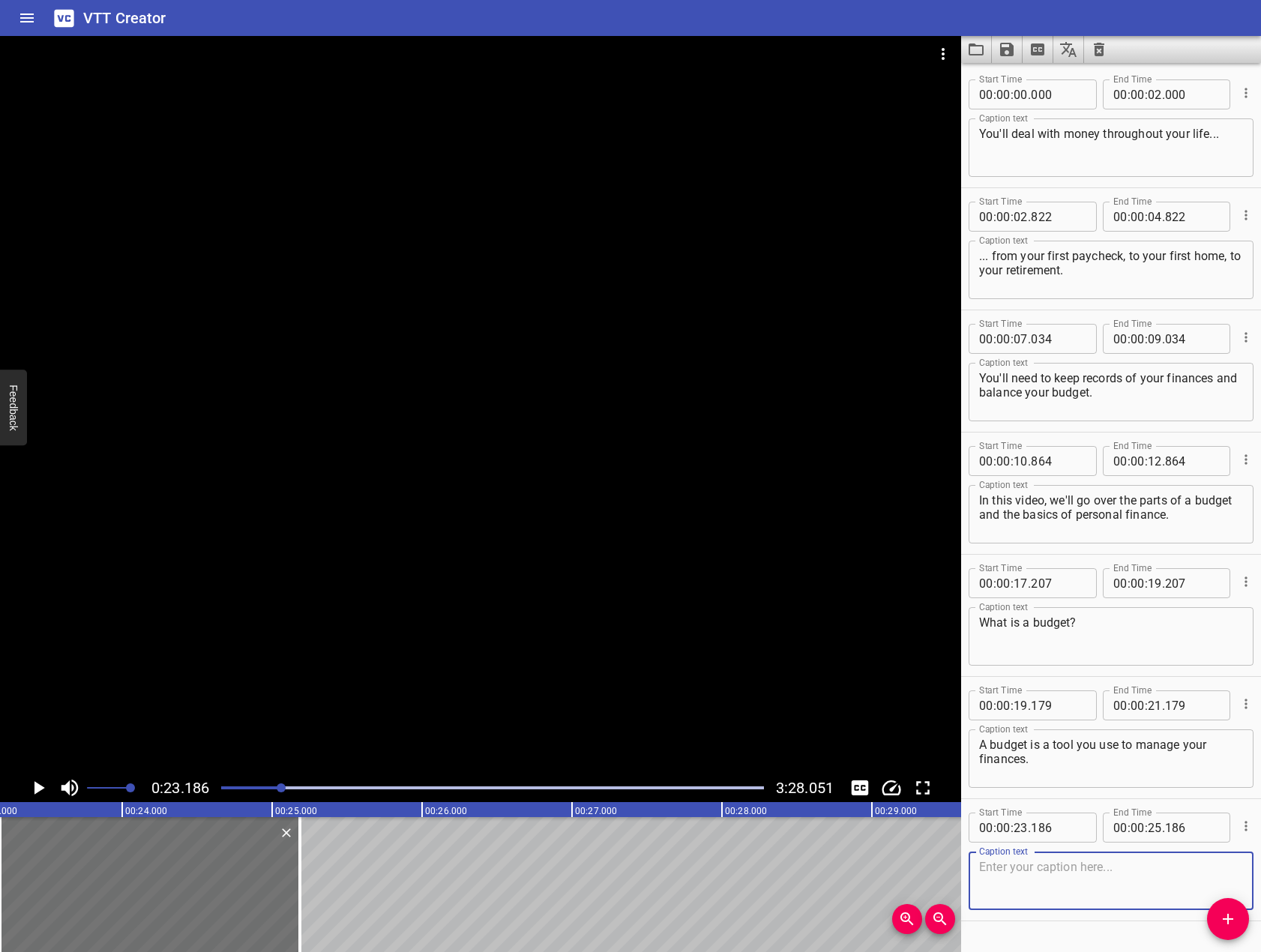
click at [286, 584] on div at bounding box center [481, 404] width 961 height 737
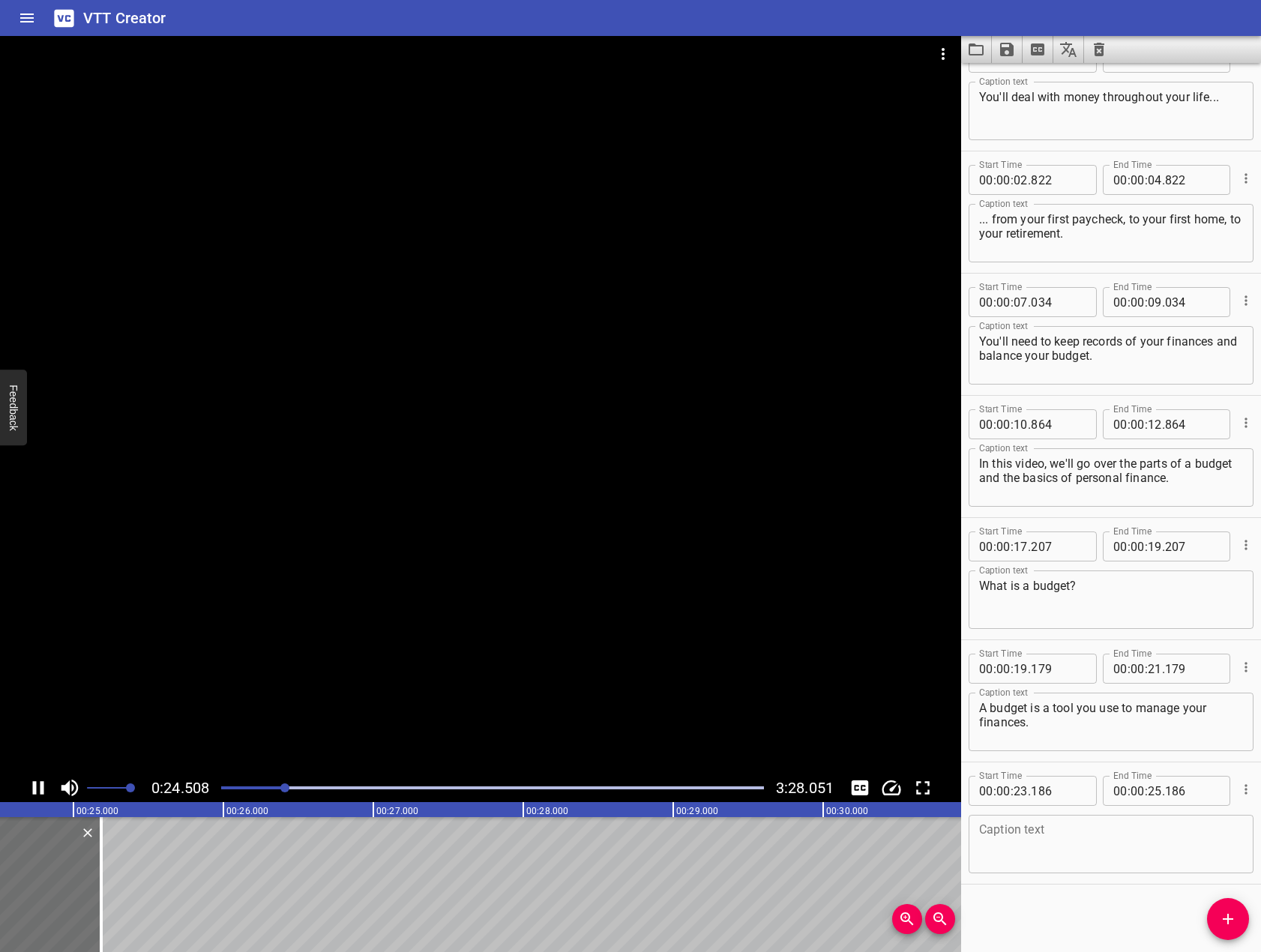
click at [405, 528] on div at bounding box center [481, 404] width 961 height 737
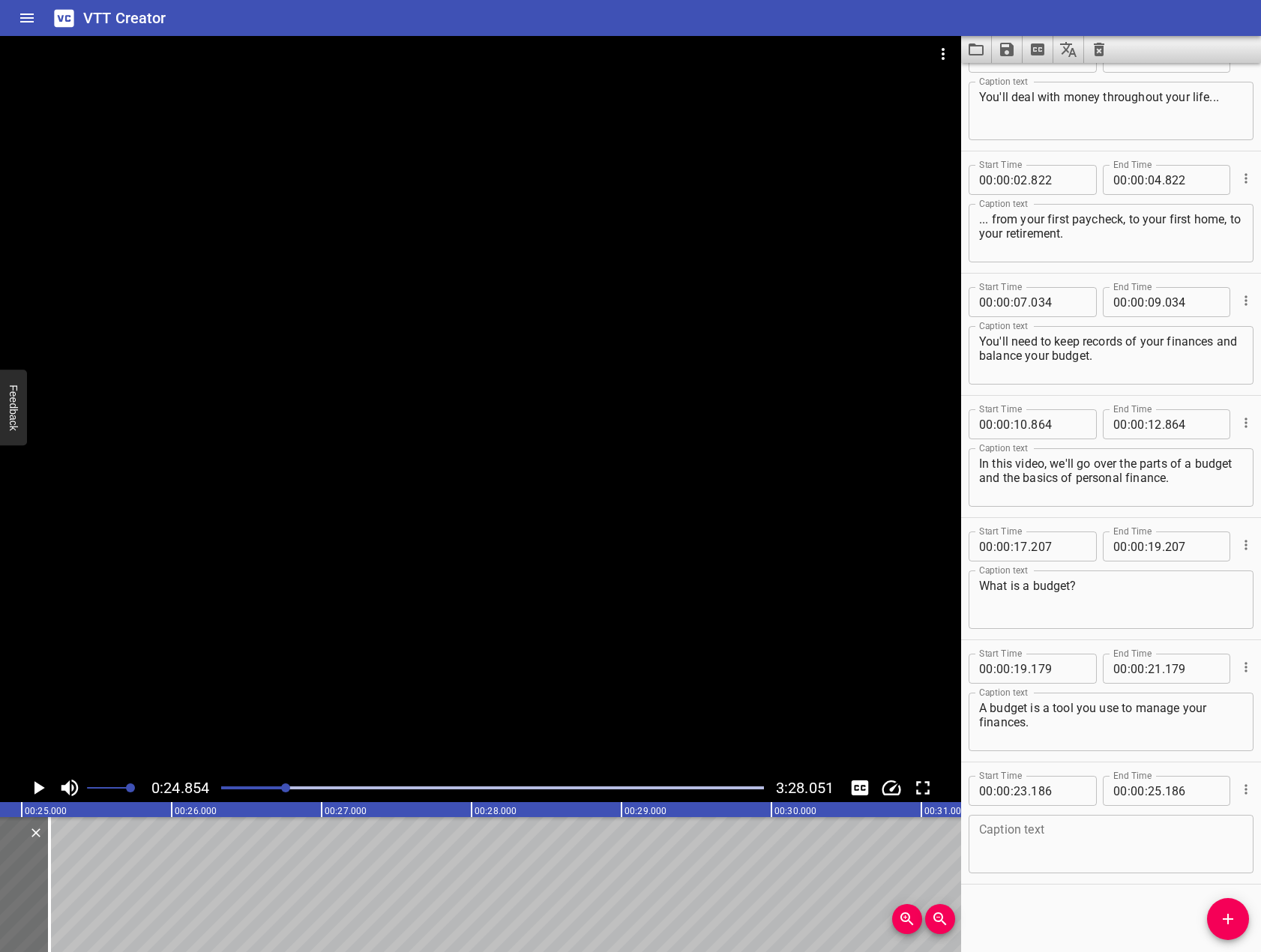
drag, startPoint x: 1013, startPoint y: 840, endPoint x: 987, endPoint y: 812, distance: 38.2
click at [996, 825] on textarea at bounding box center [1111, 844] width 264 height 43
type textarea "A budget has three parts:"
drag, startPoint x: 558, startPoint y: 581, endPoint x: 450, endPoint y: 590, distance: 108.4
click at [532, 591] on div at bounding box center [481, 404] width 961 height 737
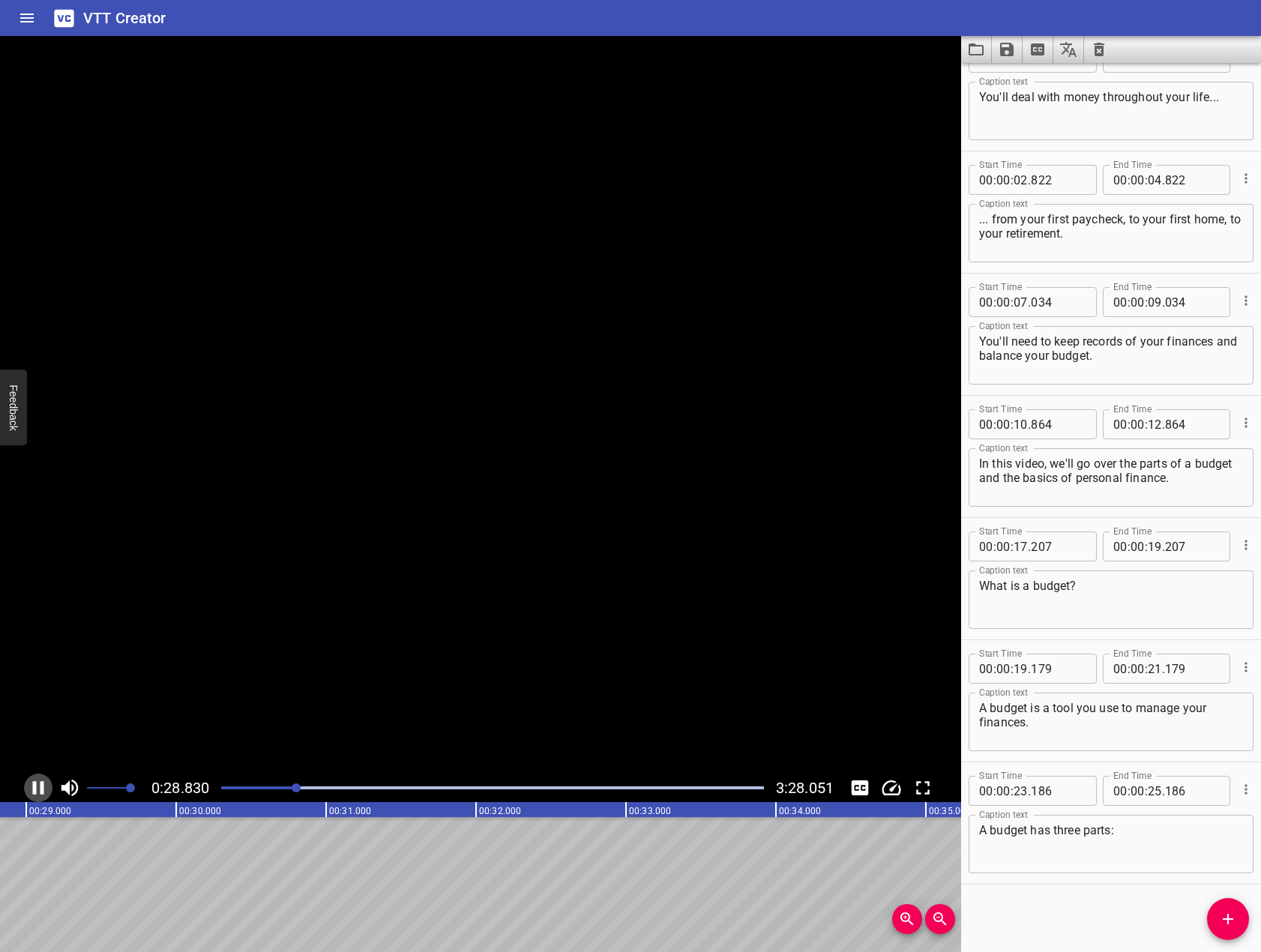
click at [41, 787] on icon "Play/Pause" at bounding box center [39, 788] width 11 height 14
click at [1161, 860] on textarea "A budget has three parts:" at bounding box center [1111, 844] width 264 height 43
type textarea "A budget has three parts: income, expenses, and savings."
click at [1237, 919] on span "Add Cue" at bounding box center [1228, 919] width 42 height 18
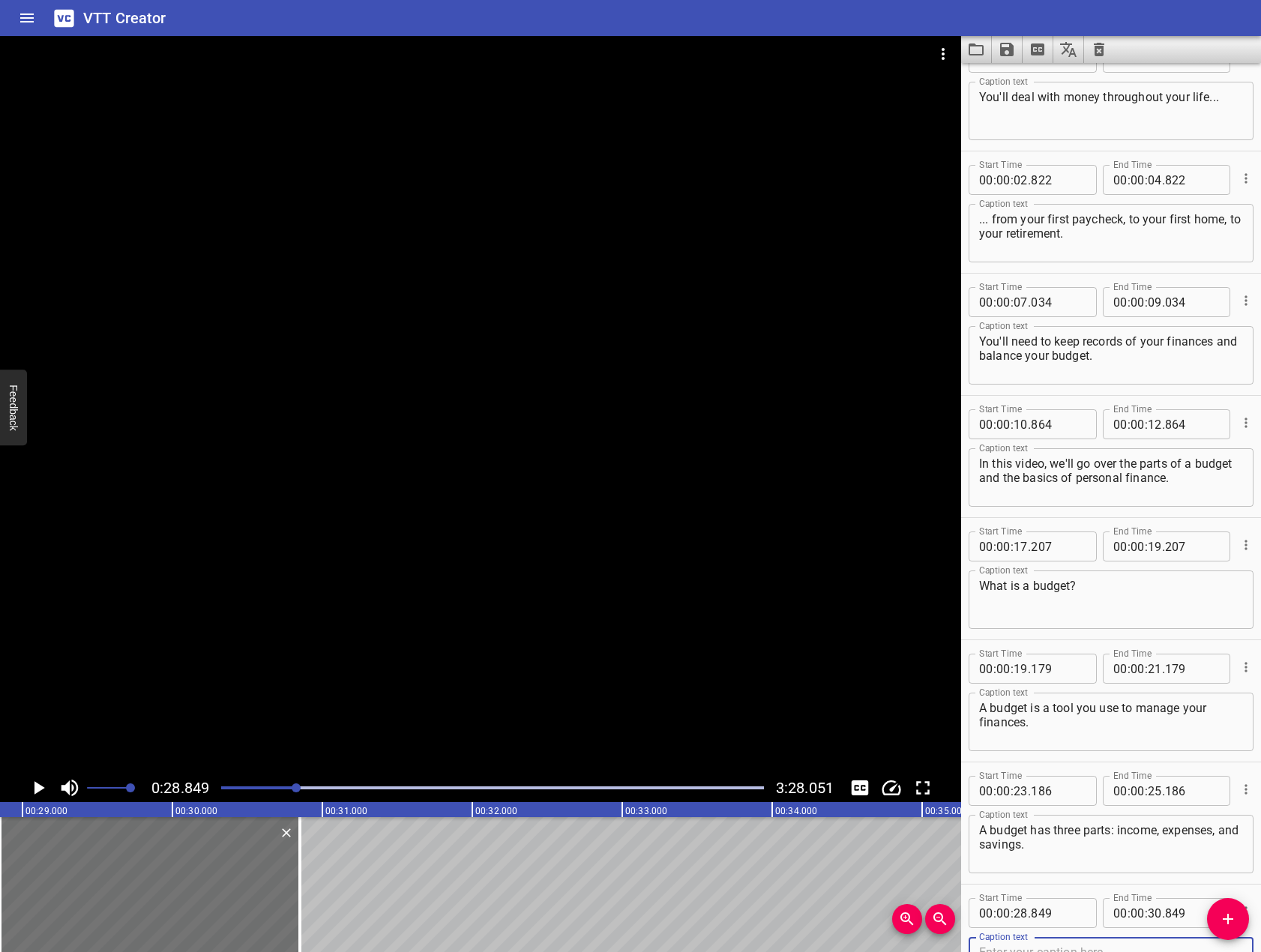
scroll to position [45, 0]
